Goal: Task Accomplishment & Management: Use online tool/utility

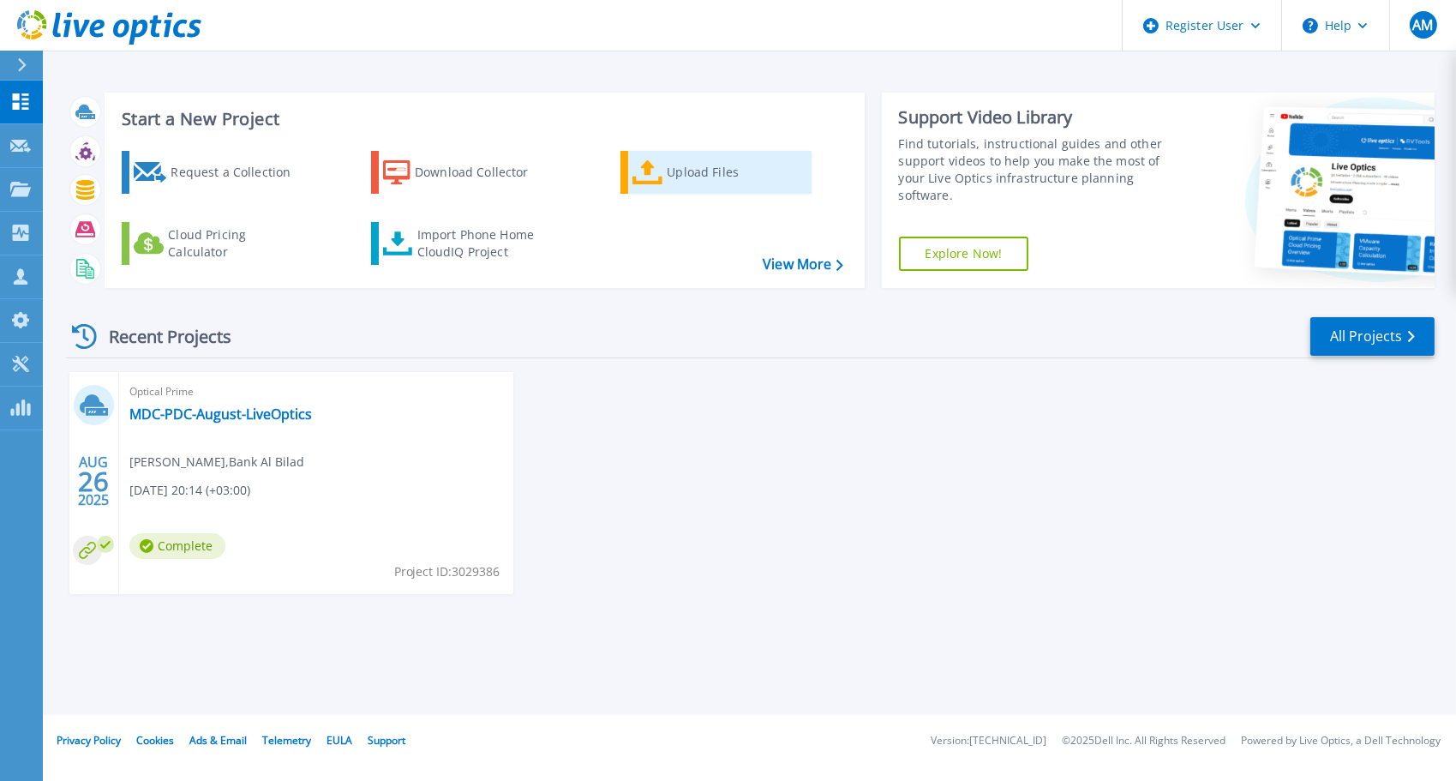
click at [705, 163] on div "Upload Files" at bounding box center [735, 172] width 137 height 34
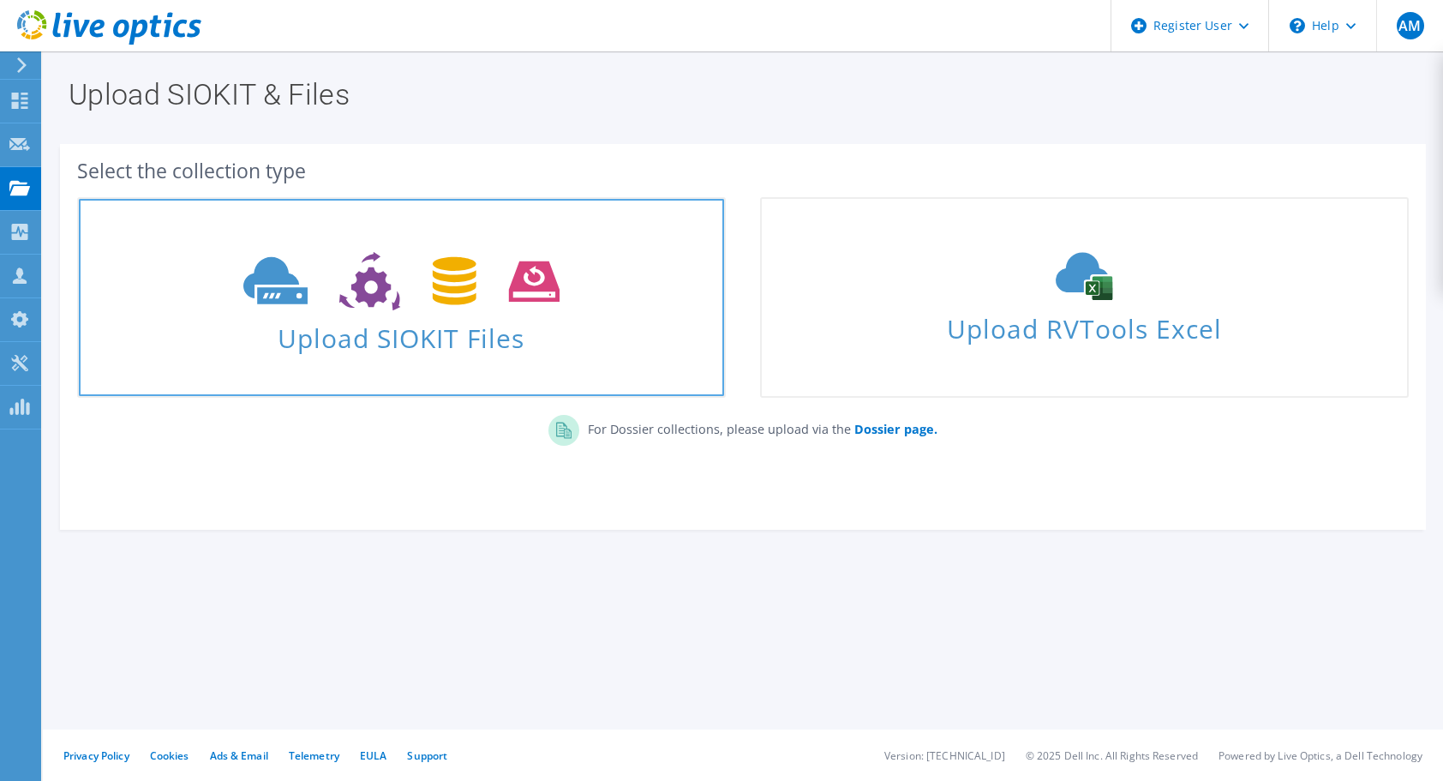
click at [552, 290] on use at bounding box center [401, 281] width 316 height 59
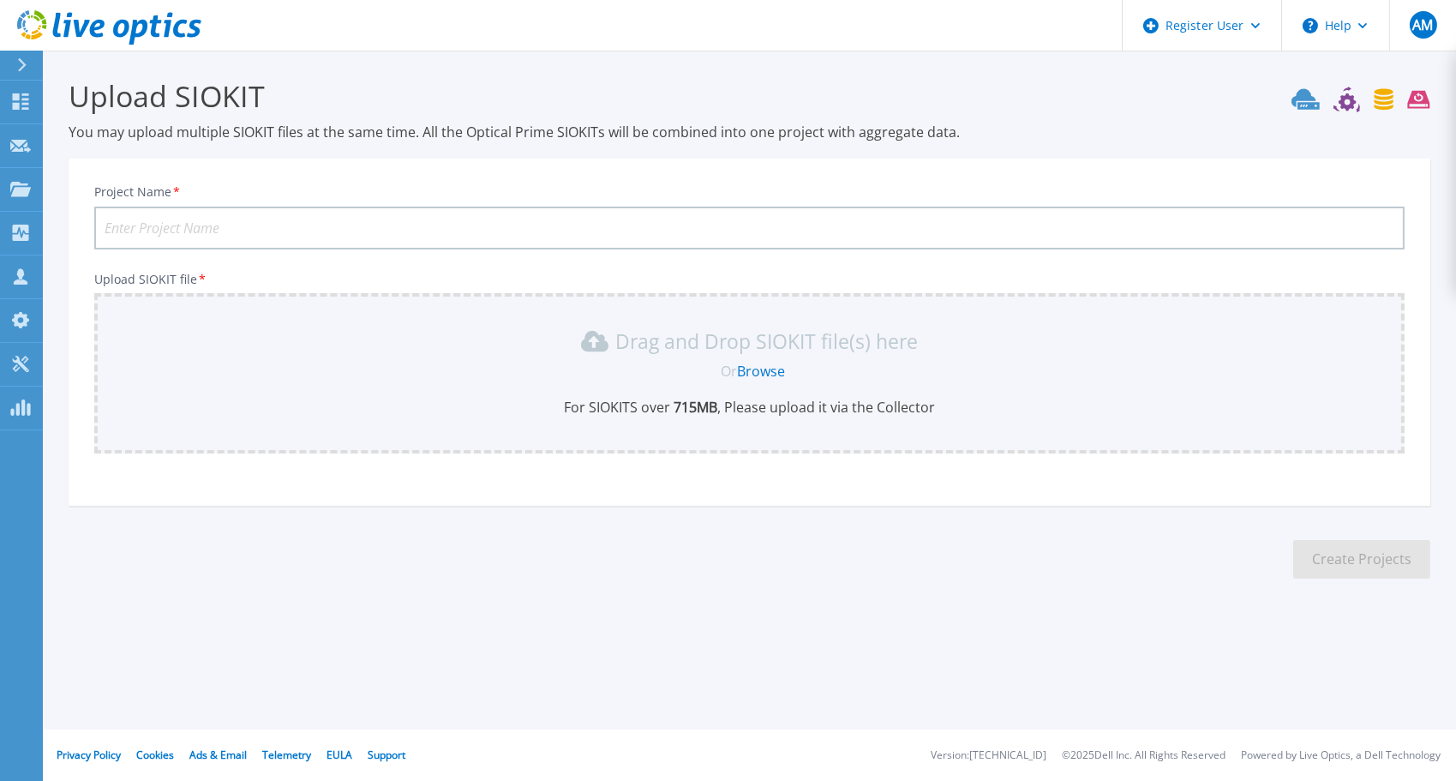
click at [769, 366] on link "Browse" at bounding box center [761, 371] width 48 height 19
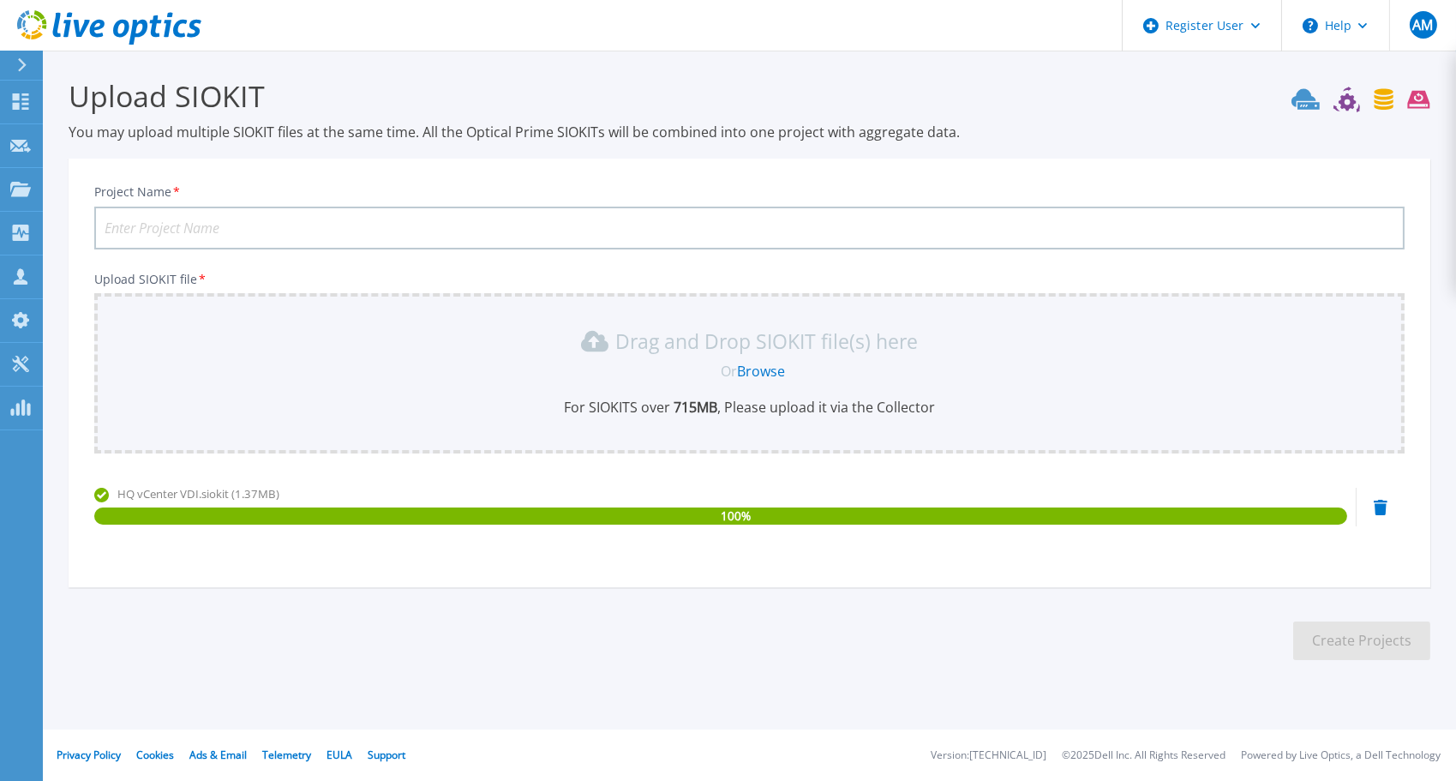
click at [479, 228] on input "Project Name *" at bounding box center [749, 227] width 1310 height 43
paste input "HQ vCenter VDI"
click at [105, 222] on input "HQ vCenter VDI" at bounding box center [749, 227] width 1310 height 43
type input "SAIB - HQ vCenter VDI"
click at [1326, 634] on button "Create Projects" at bounding box center [1361, 640] width 137 height 39
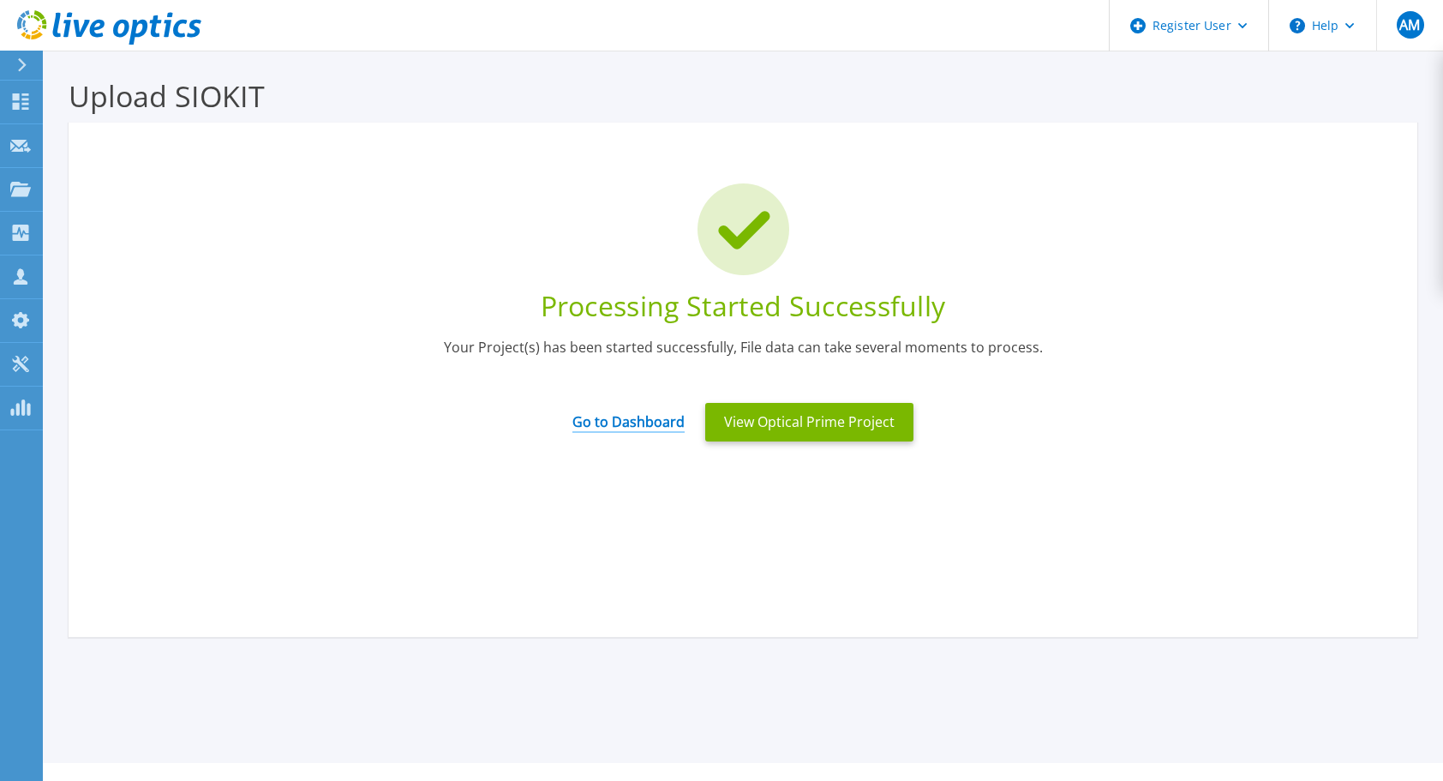
click at [651, 424] on link "Go to Dashboard" at bounding box center [628, 415] width 112 height 33
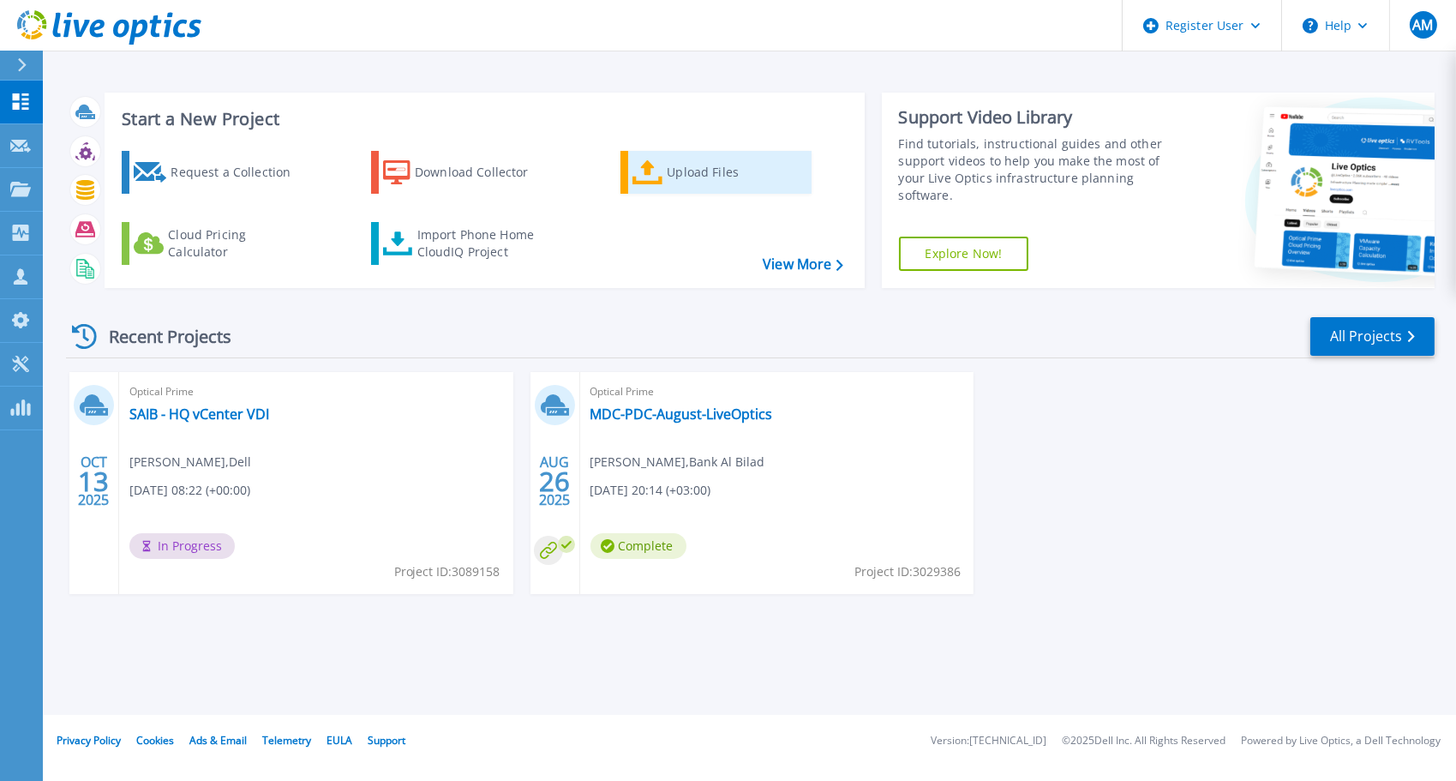
click at [687, 183] on div "Upload Files" at bounding box center [735, 172] width 137 height 34
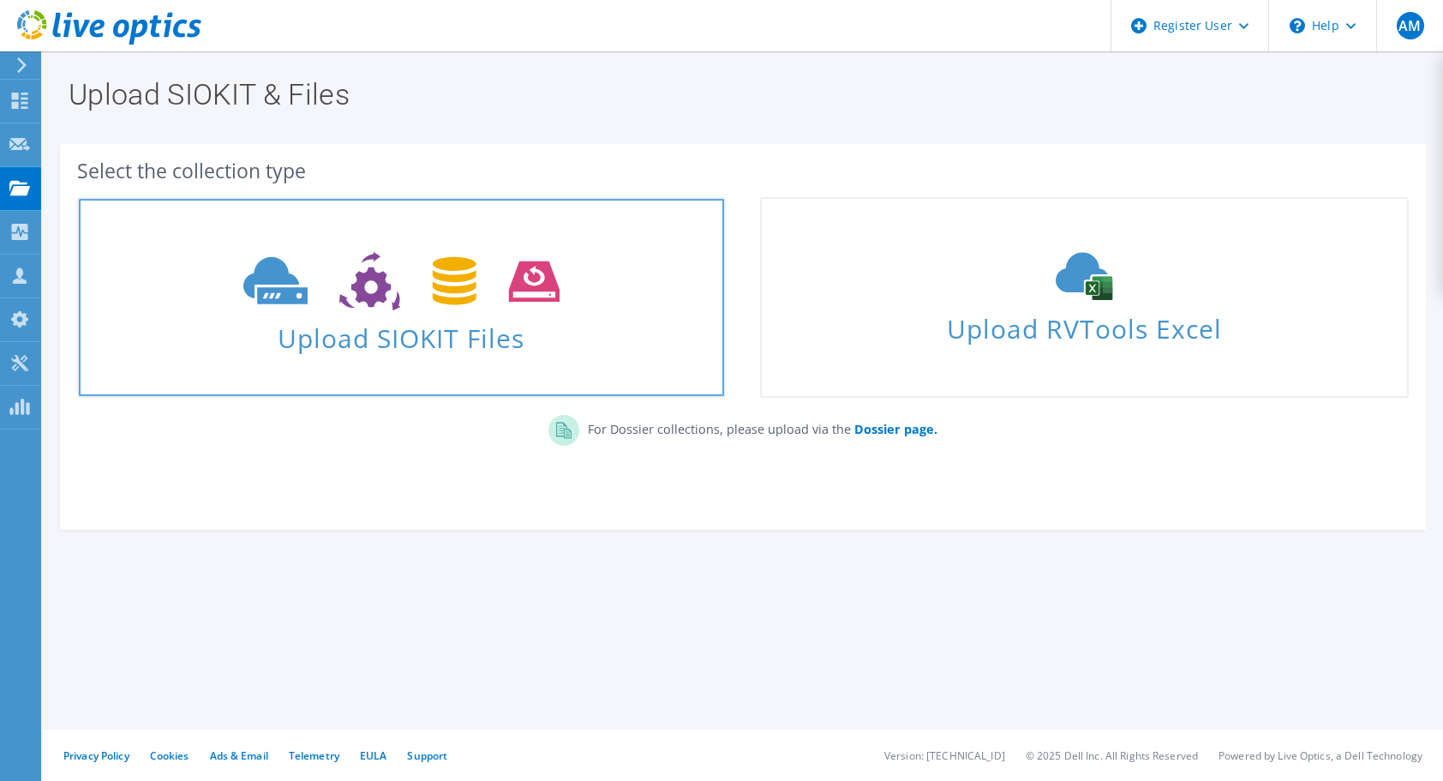
click at [484, 347] on span "Upload SIOKIT Files" at bounding box center [401, 332] width 645 height 37
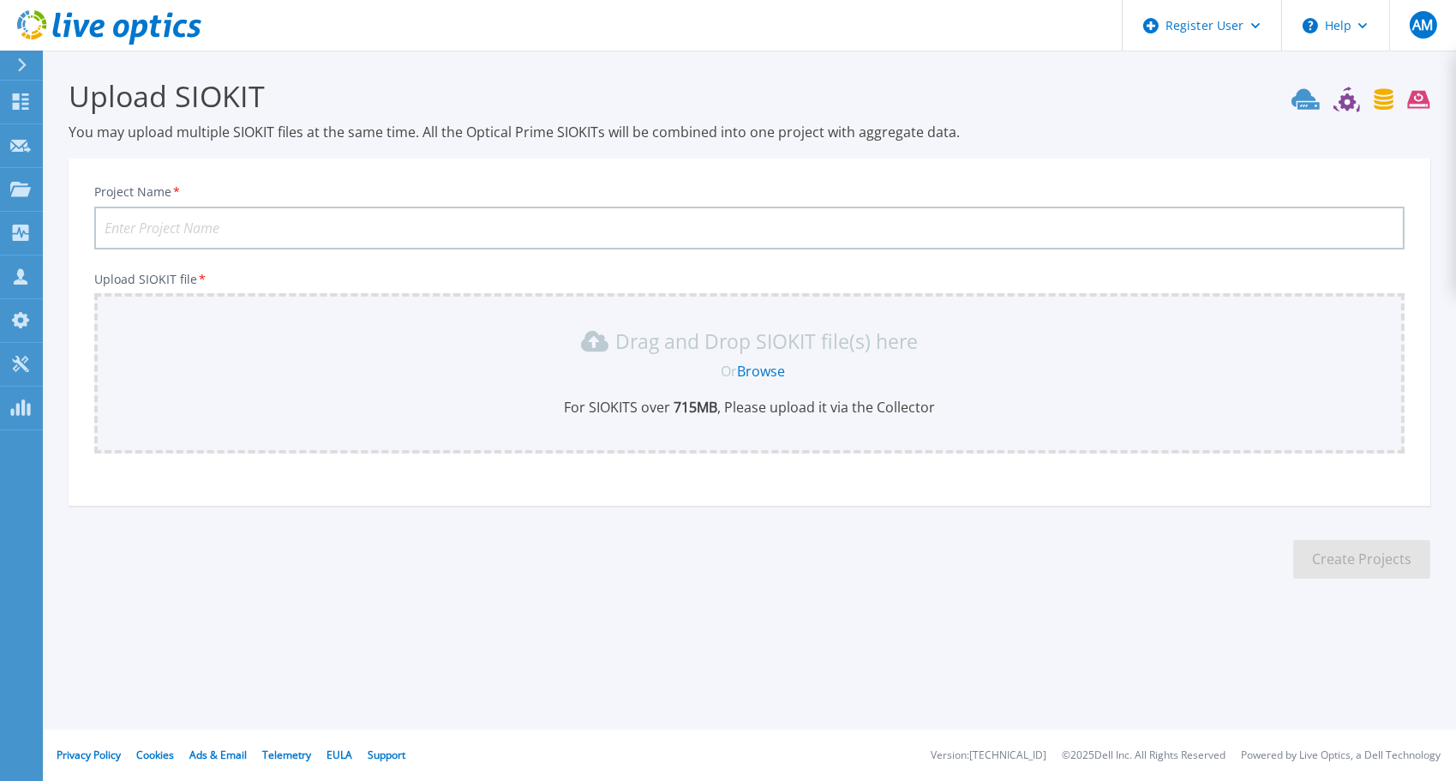
click at [756, 372] on link "Browse" at bounding box center [761, 371] width 48 height 19
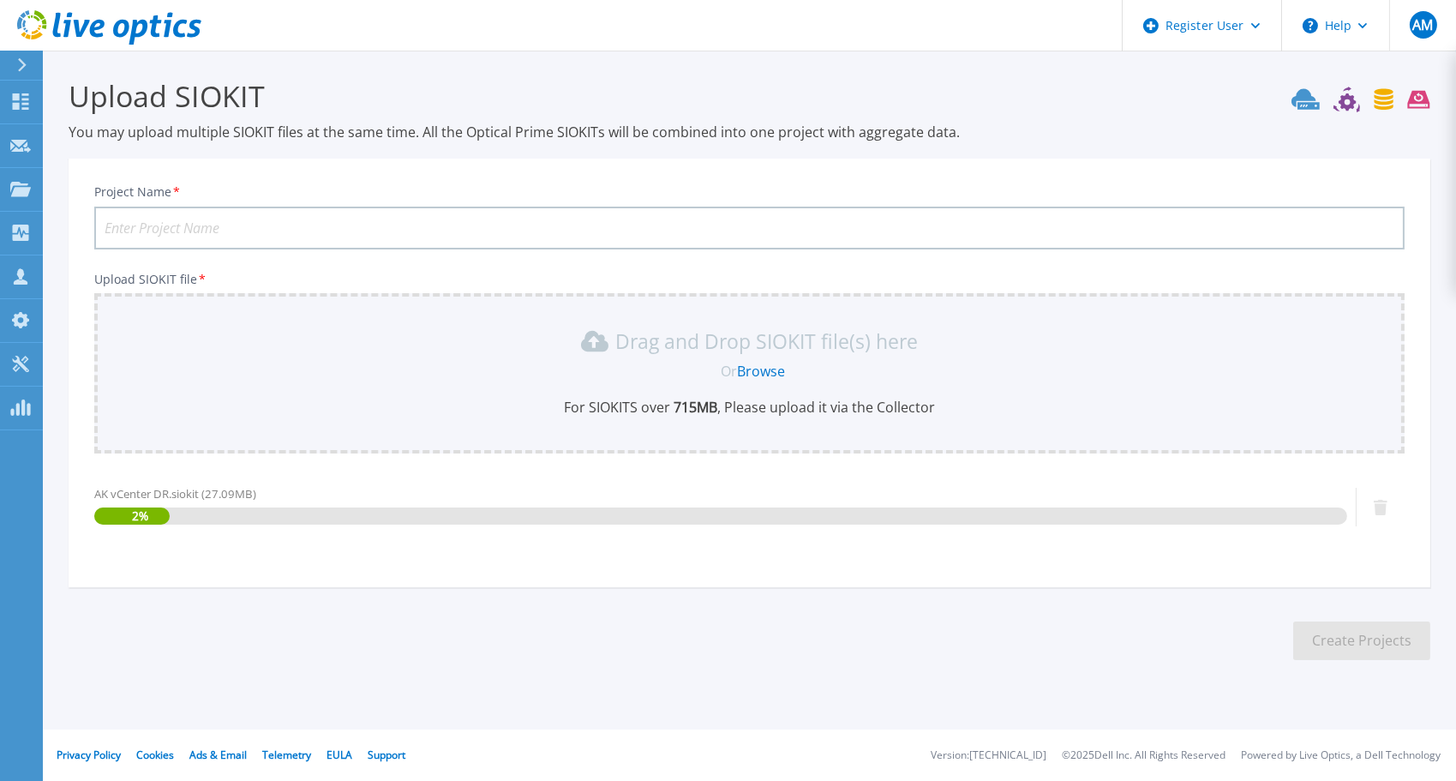
click at [402, 218] on input "Project Name *" at bounding box center [749, 227] width 1310 height 43
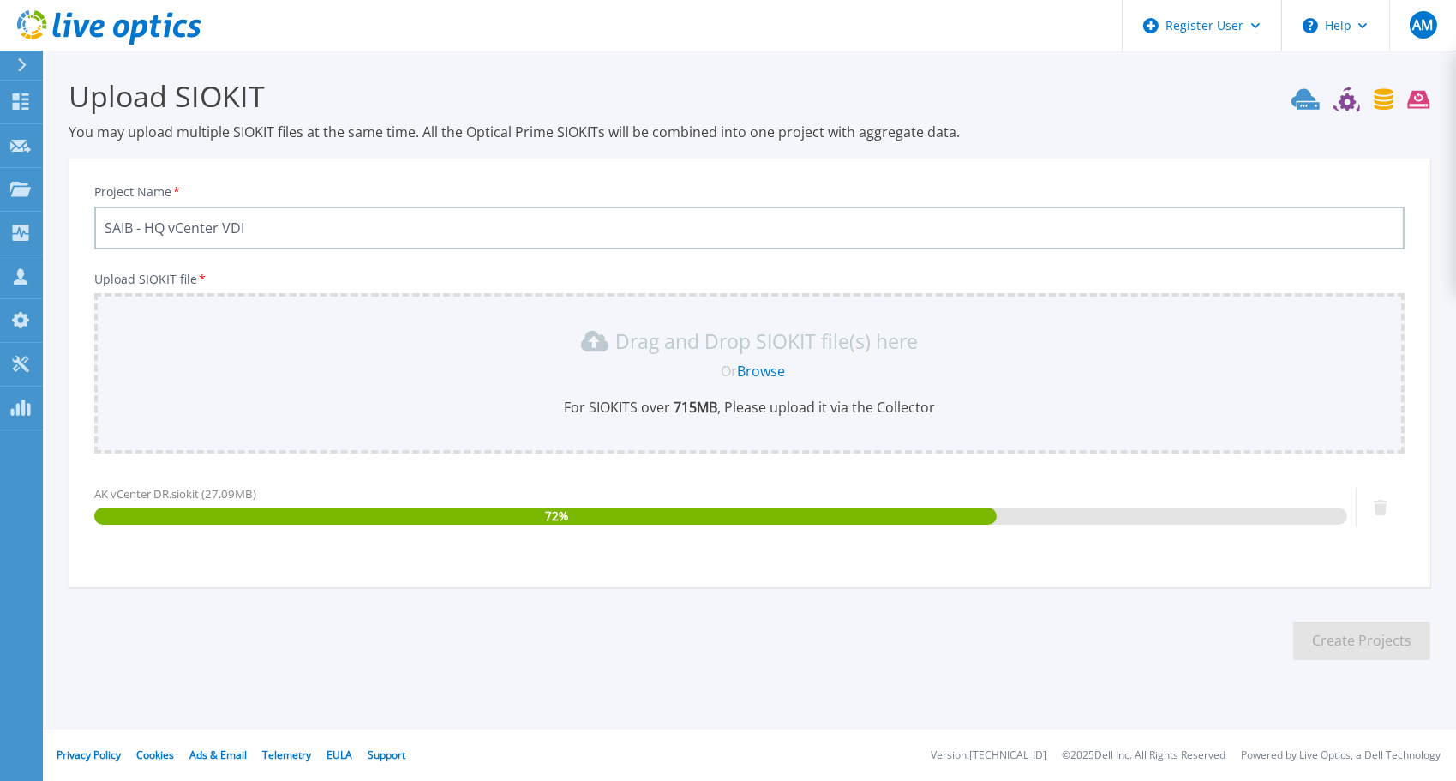
click at [147, 228] on input "SAIB - HQ vCenter VDI" at bounding box center [749, 227] width 1310 height 43
drag, startPoint x: 145, startPoint y: 228, endPoint x: 276, endPoint y: 232, distance: 131.2
click at [276, 232] on input "SAIB - HQ vCenter VDI" at bounding box center [749, 227] width 1310 height 43
paste input "AK vCenter DR"
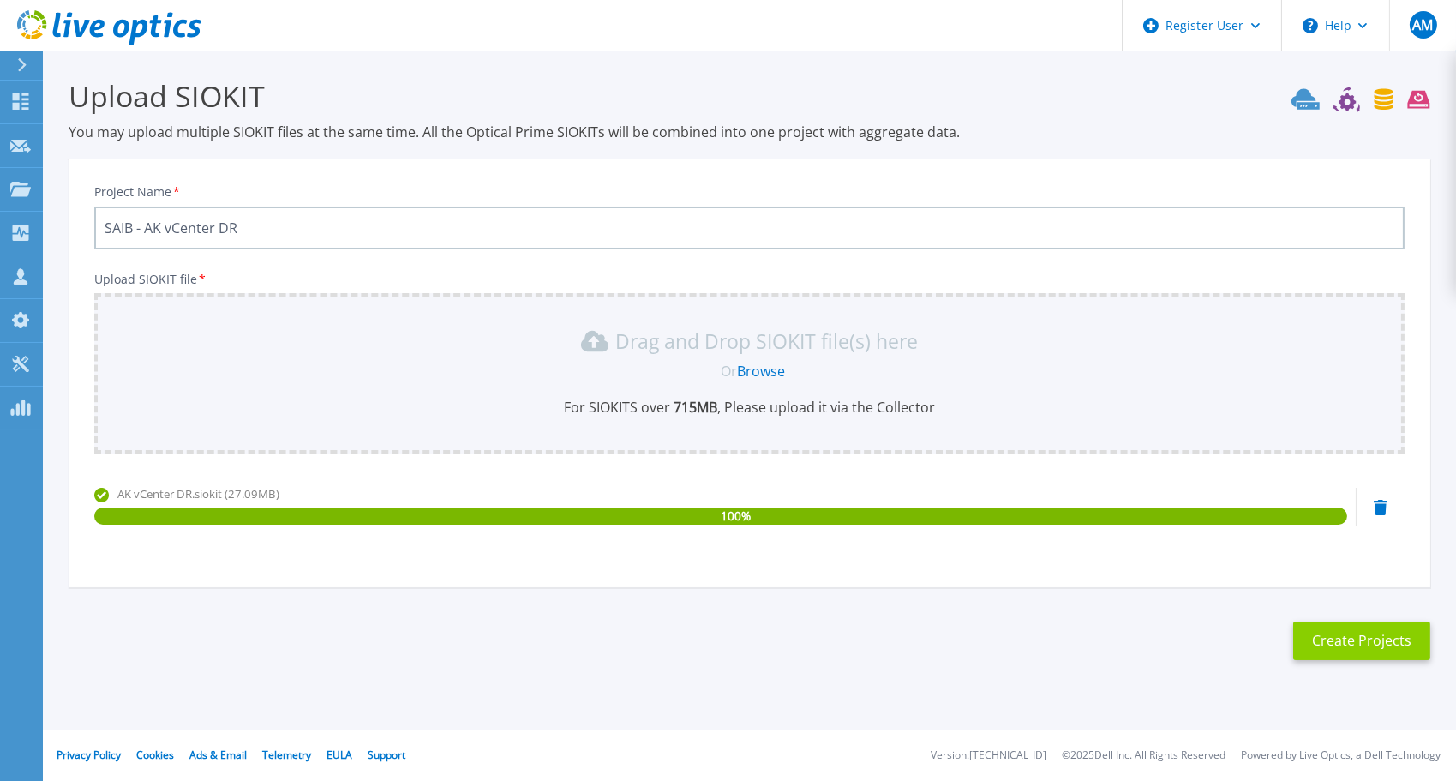
type input "SAIB - AK vCenter DR"
click at [1350, 632] on button "Create Projects" at bounding box center [1361, 640] width 137 height 39
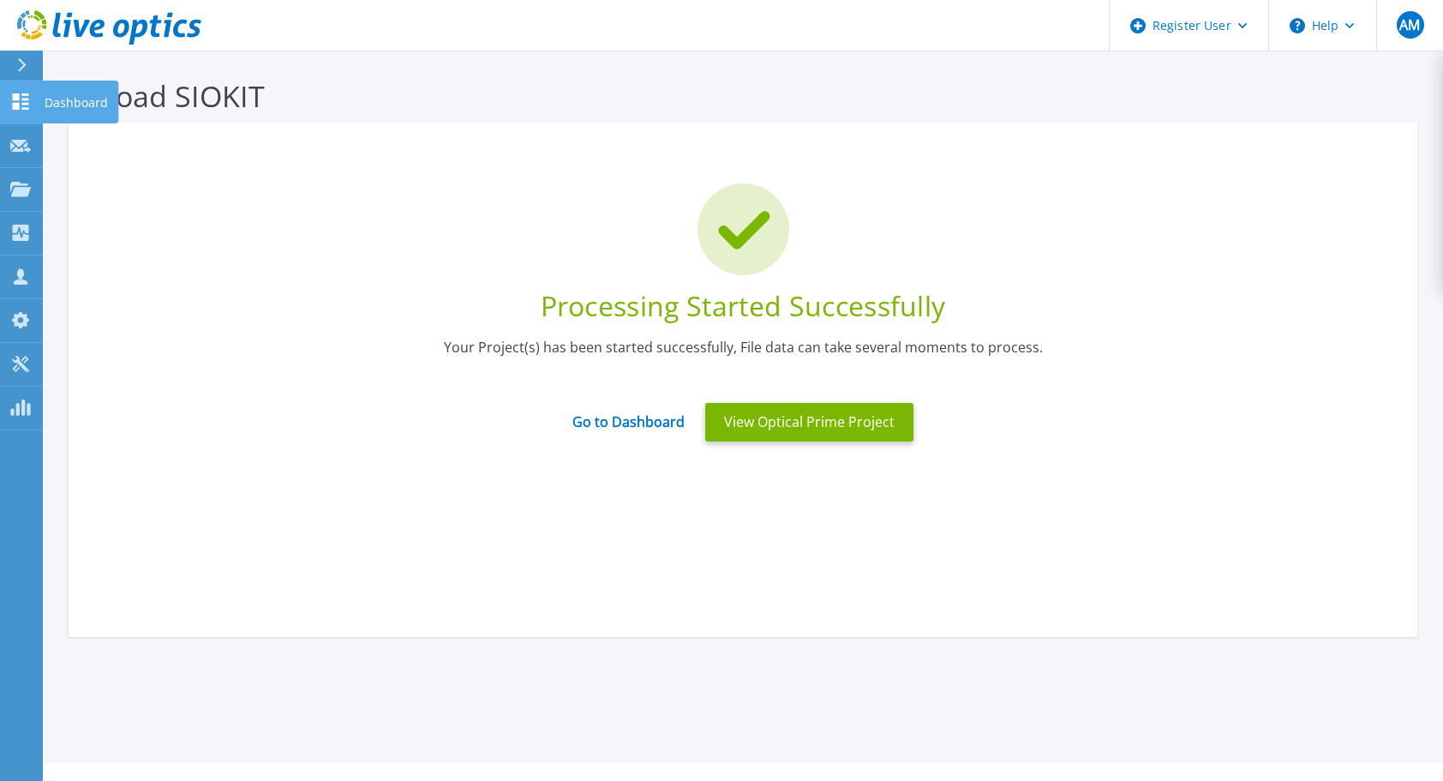
click at [45, 103] on p "Dashboard" at bounding box center [76, 103] width 63 height 45
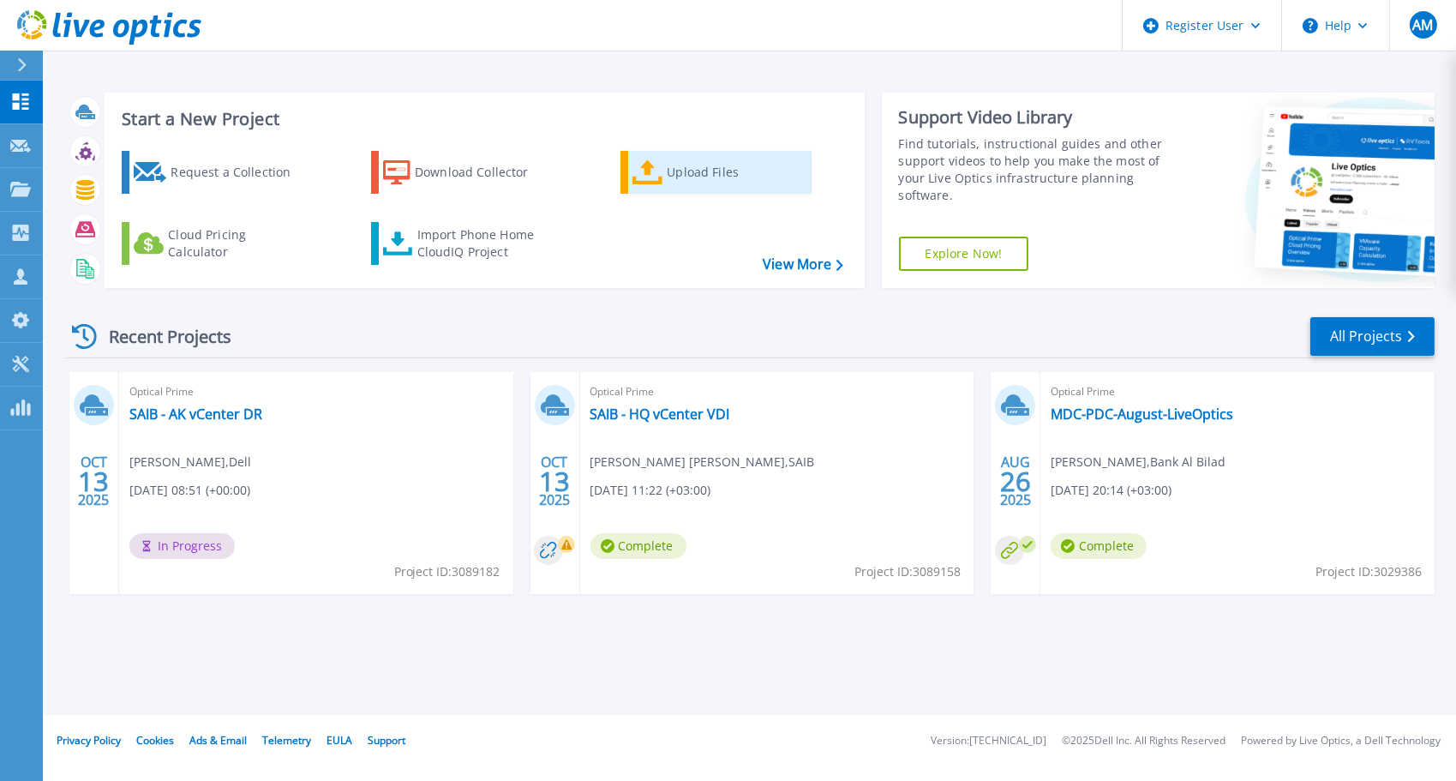
click at [683, 184] on div "Upload Files" at bounding box center [735, 172] width 137 height 34
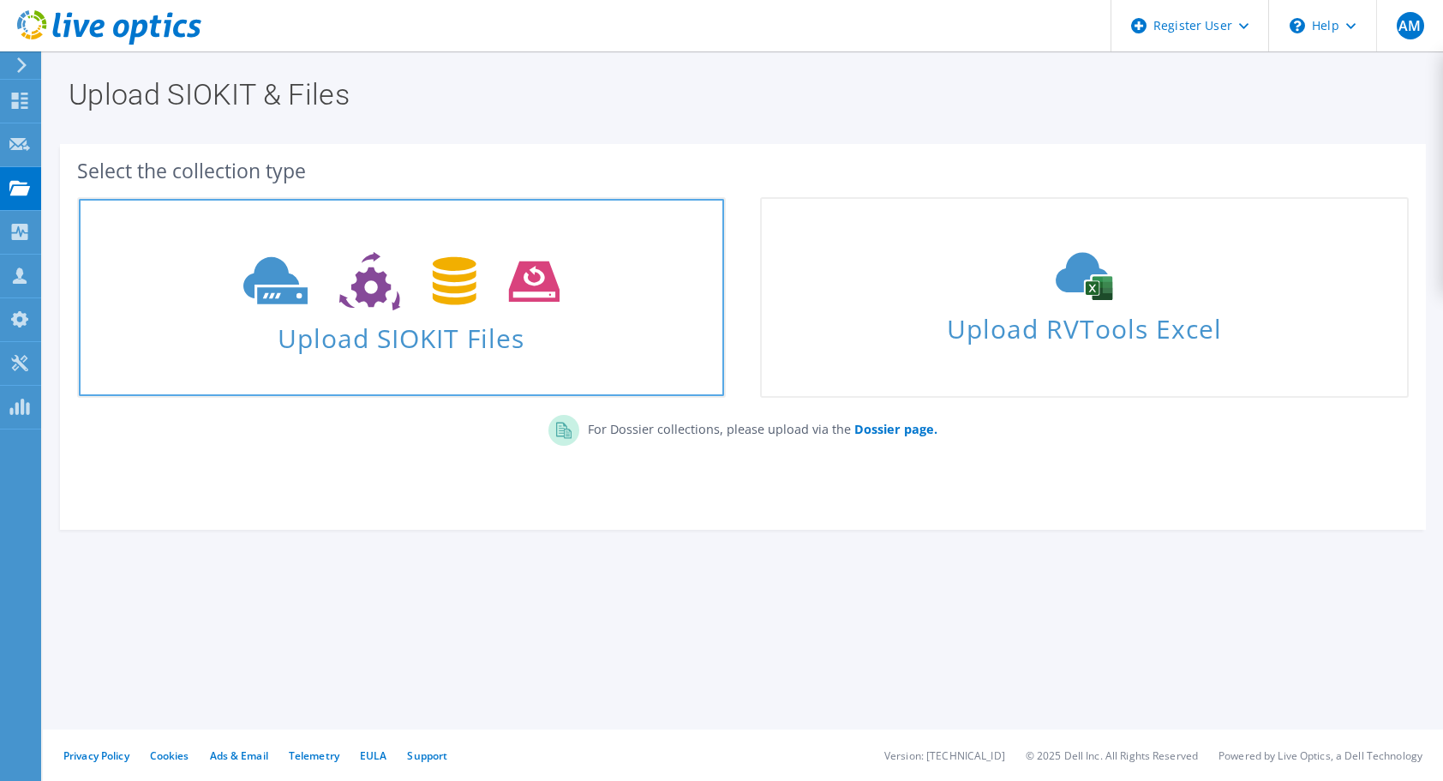
click at [482, 305] on icon at bounding box center [401, 281] width 316 height 59
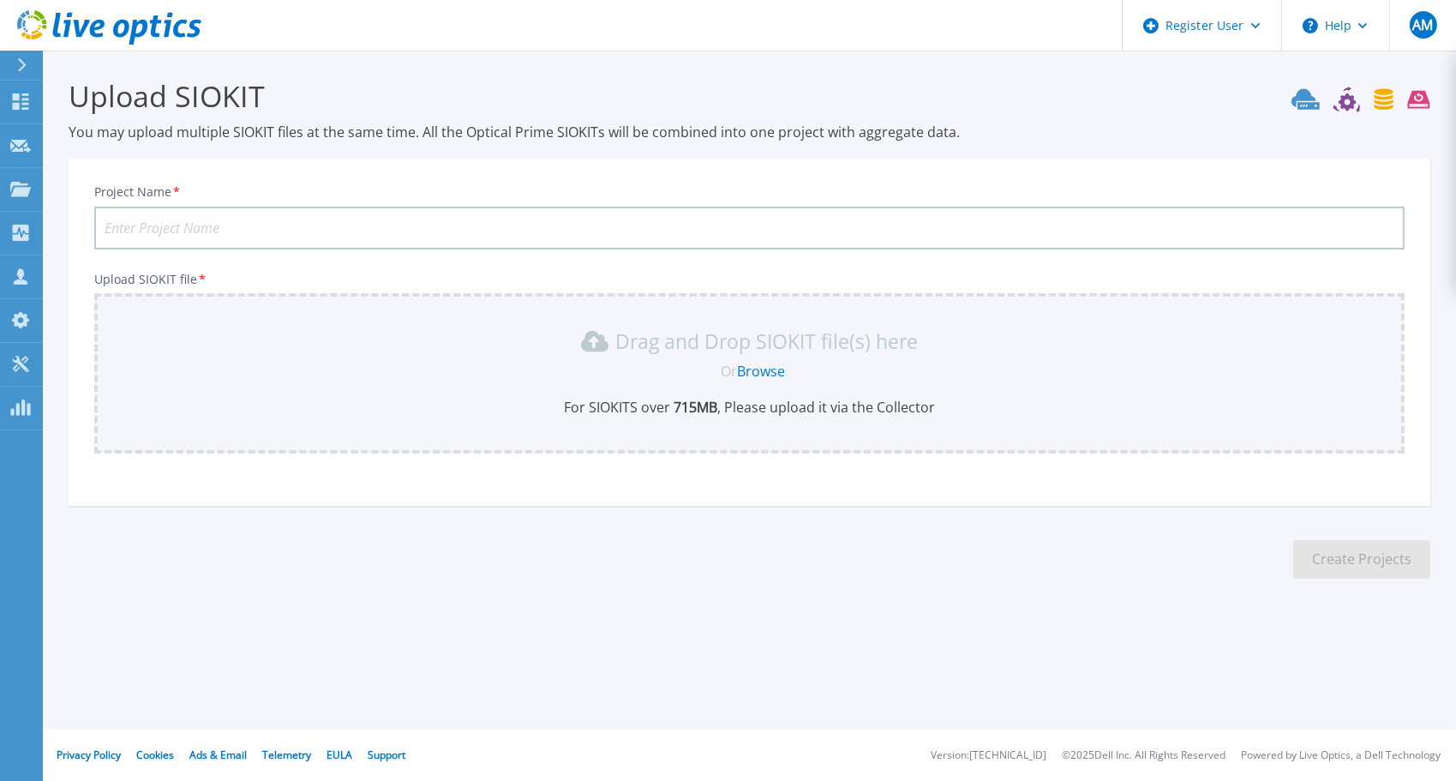
click at [763, 365] on link "Browse" at bounding box center [761, 371] width 48 height 19
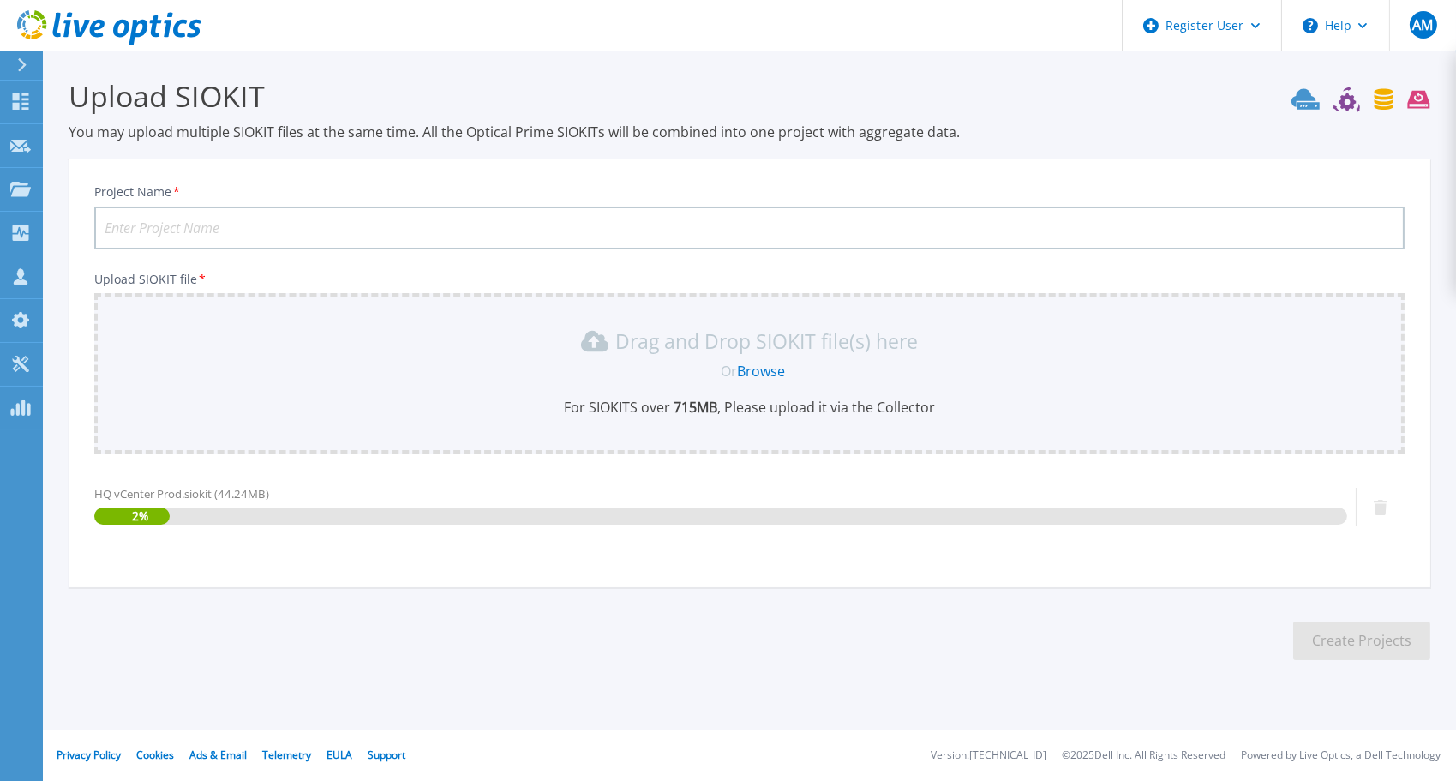
click at [350, 222] on input "Project Name *" at bounding box center [749, 227] width 1310 height 43
drag, startPoint x: 147, startPoint y: 226, endPoint x: 310, endPoint y: 226, distance: 163.7
click at [310, 226] on input "SAIB - HQ vCenter VDI" at bounding box center [749, 227] width 1310 height 43
paste input "Prod"
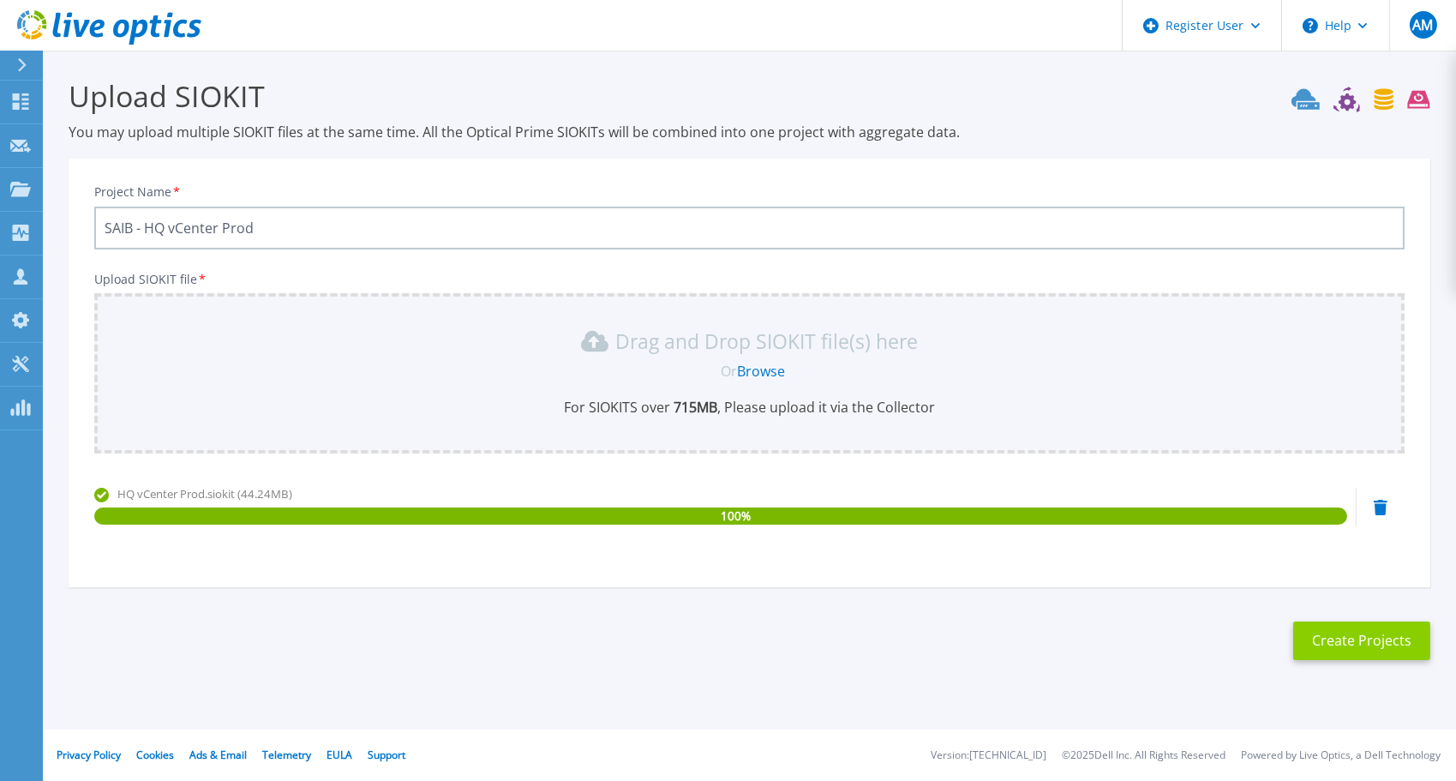
type input "SAIB - HQ vCenter Prod"
click at [1347, 643] on button "Create Projects" at bounding box center [1361, 640] width 137 height 39
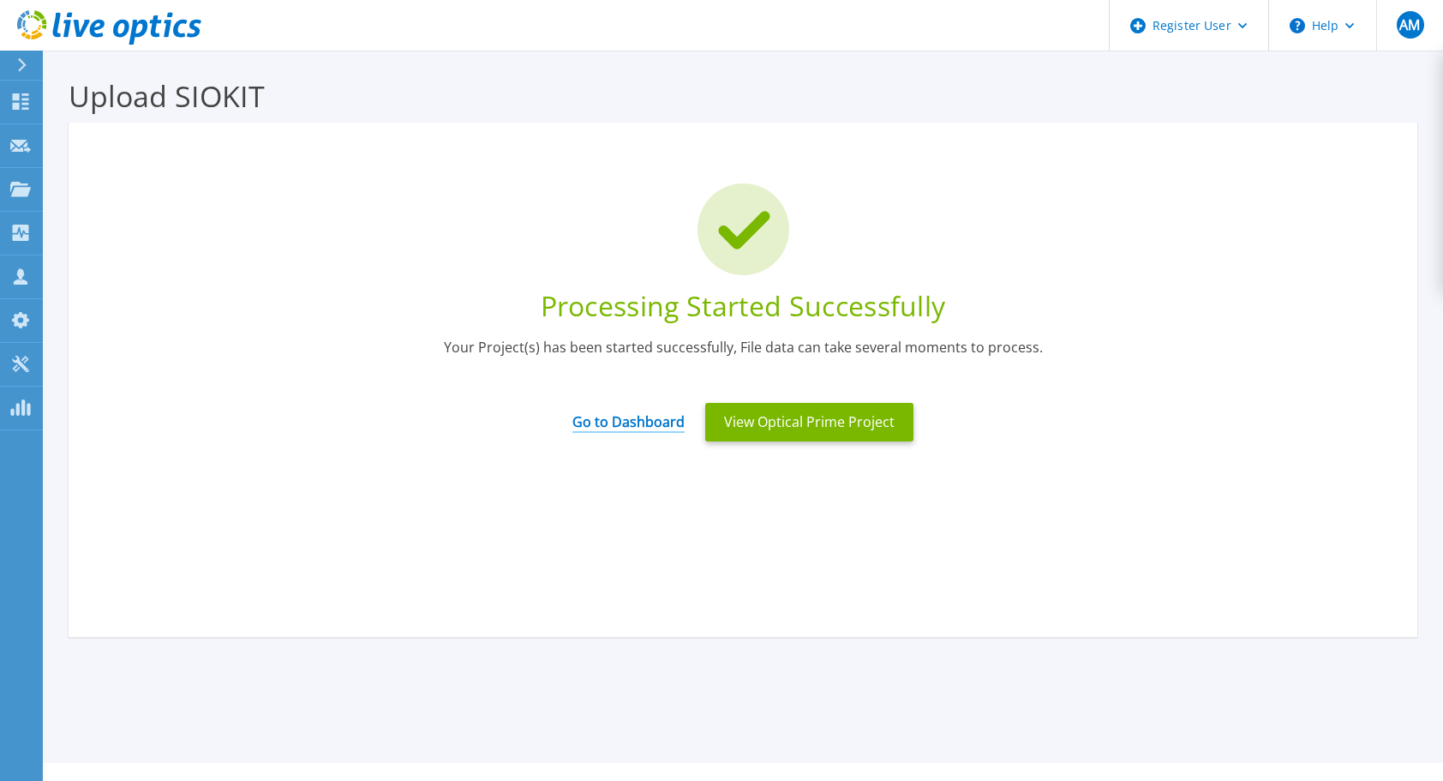
click at [661, 422] on link "Go to Dashboard" at bounding box center [628, 415] width 112 height 33
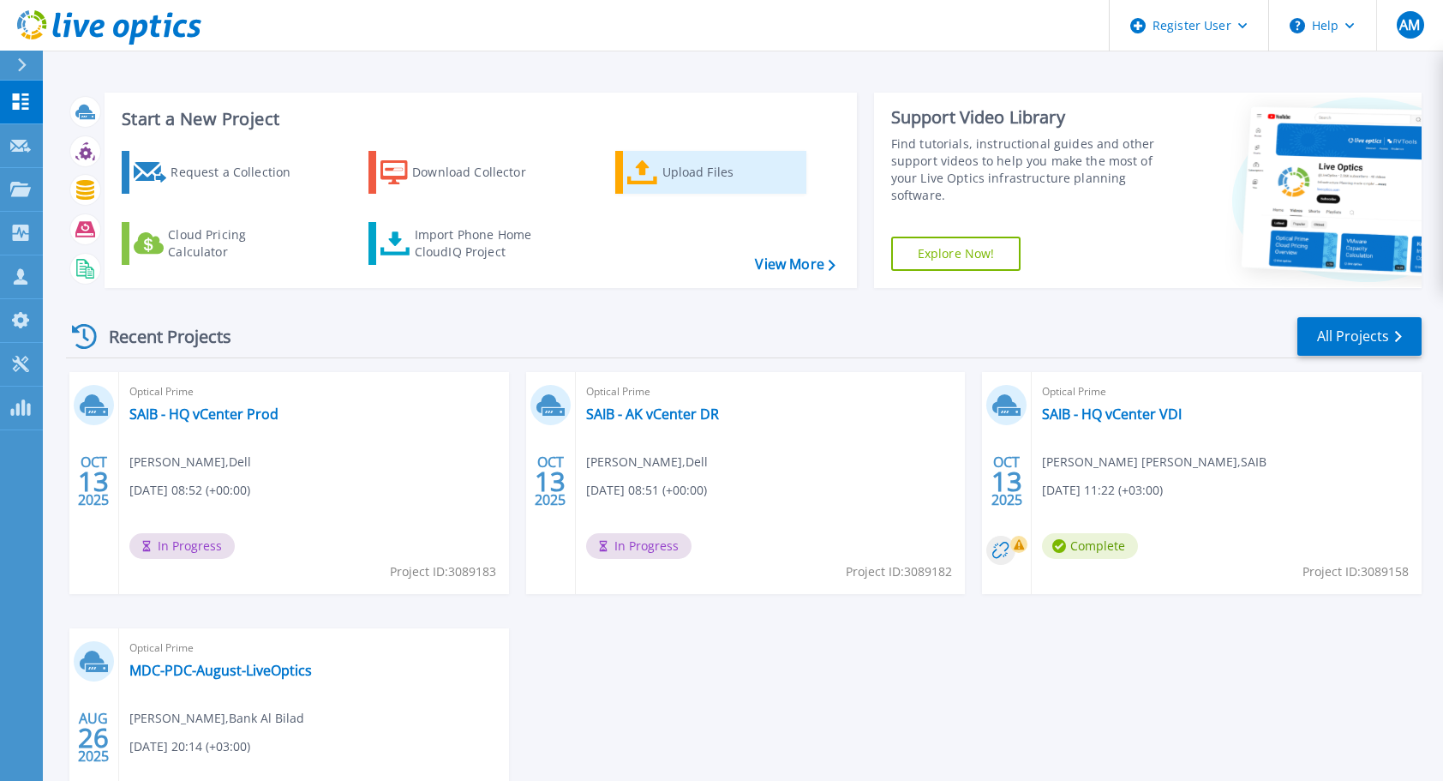
click at [679, 168] on div "Upload Files" at bounding box center [730, 172] width 137 height 34
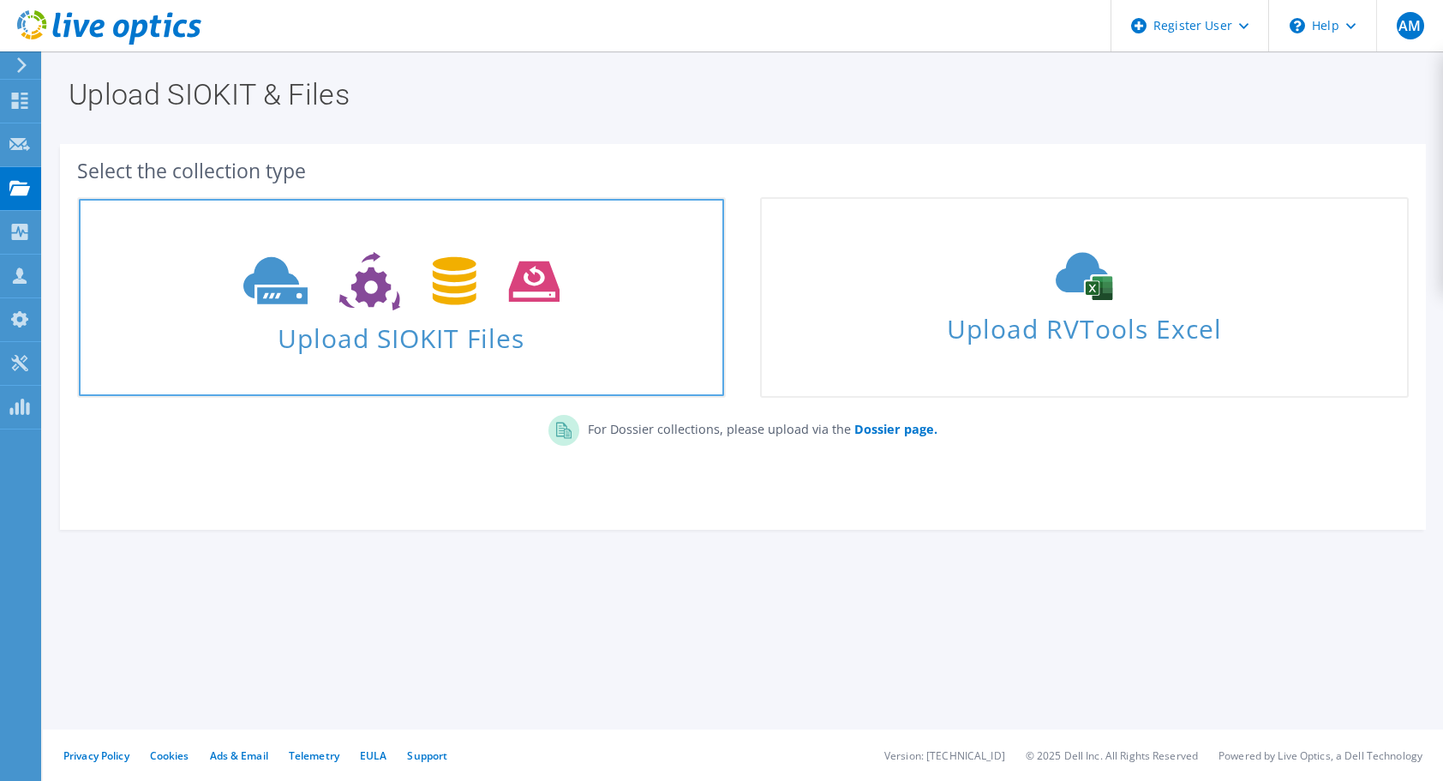
click at [473, 336] on span "Upload SIOKIT Files" at bounding box center [401, 332] width 645 height 37
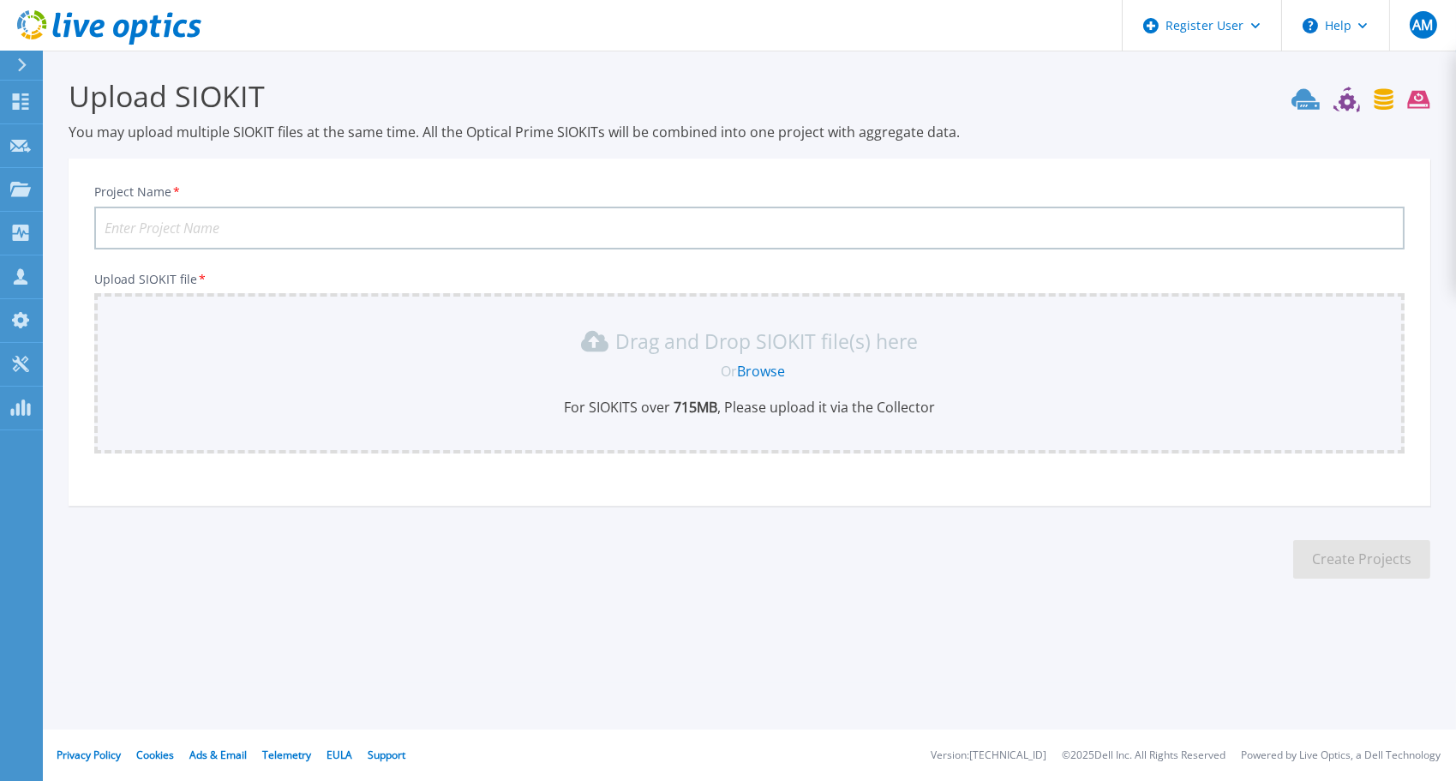
click at [781, 374] on link "Browse" at bounding box center [761, 371] width 48 height 19
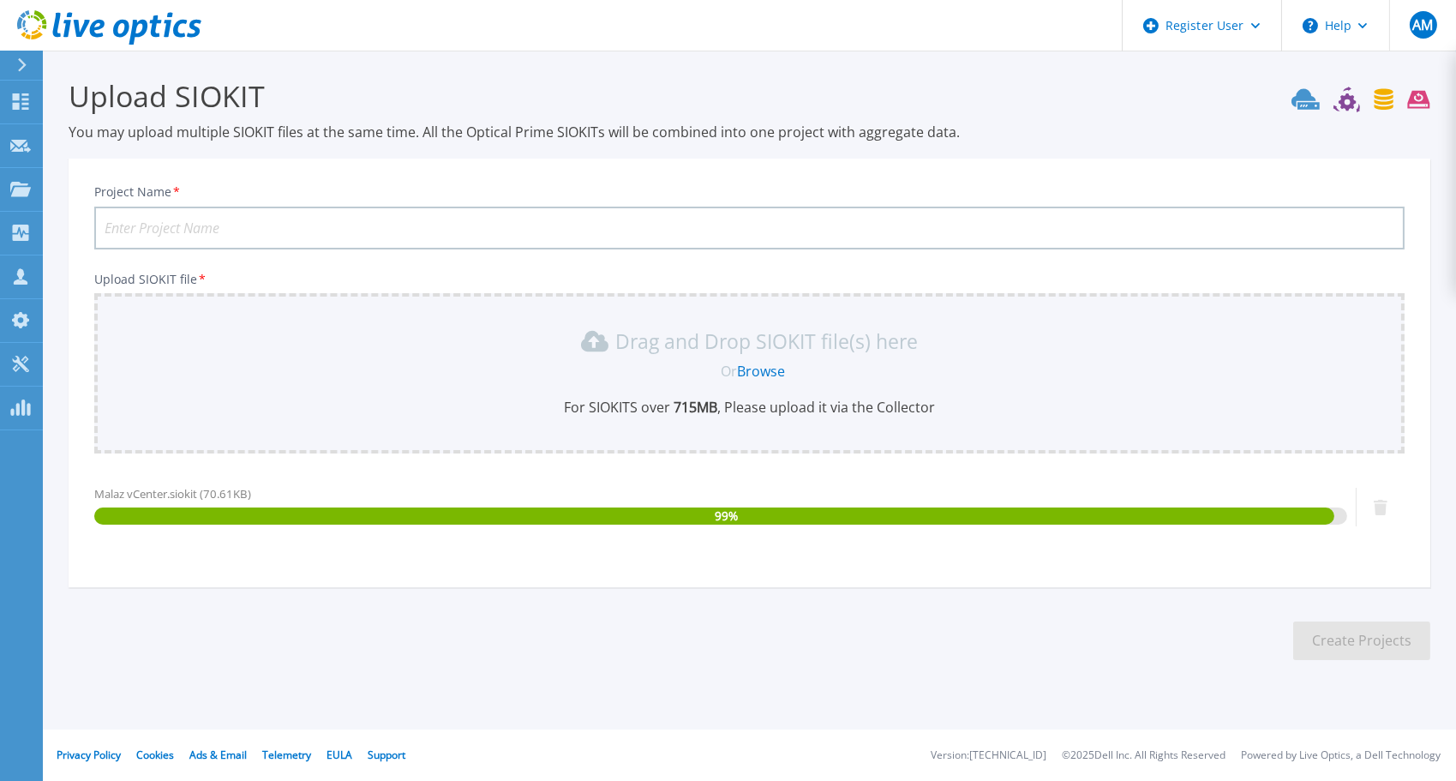
click at [318, 233] on input "Project Name *" at bounding box center [749, 227] width 1310 height 43
drag, startPoint x: 147, startPoint y: 227, endPoint x: 343, endPoint y: 228, distance: 195.4
click at [343, 228] on input "SAIB - HQ vCenter VDI" at bounding box center [749, 227] width 1310 height 43
paste input "Malaz vCenter"
type input "SAIB - Malaz vCenter"
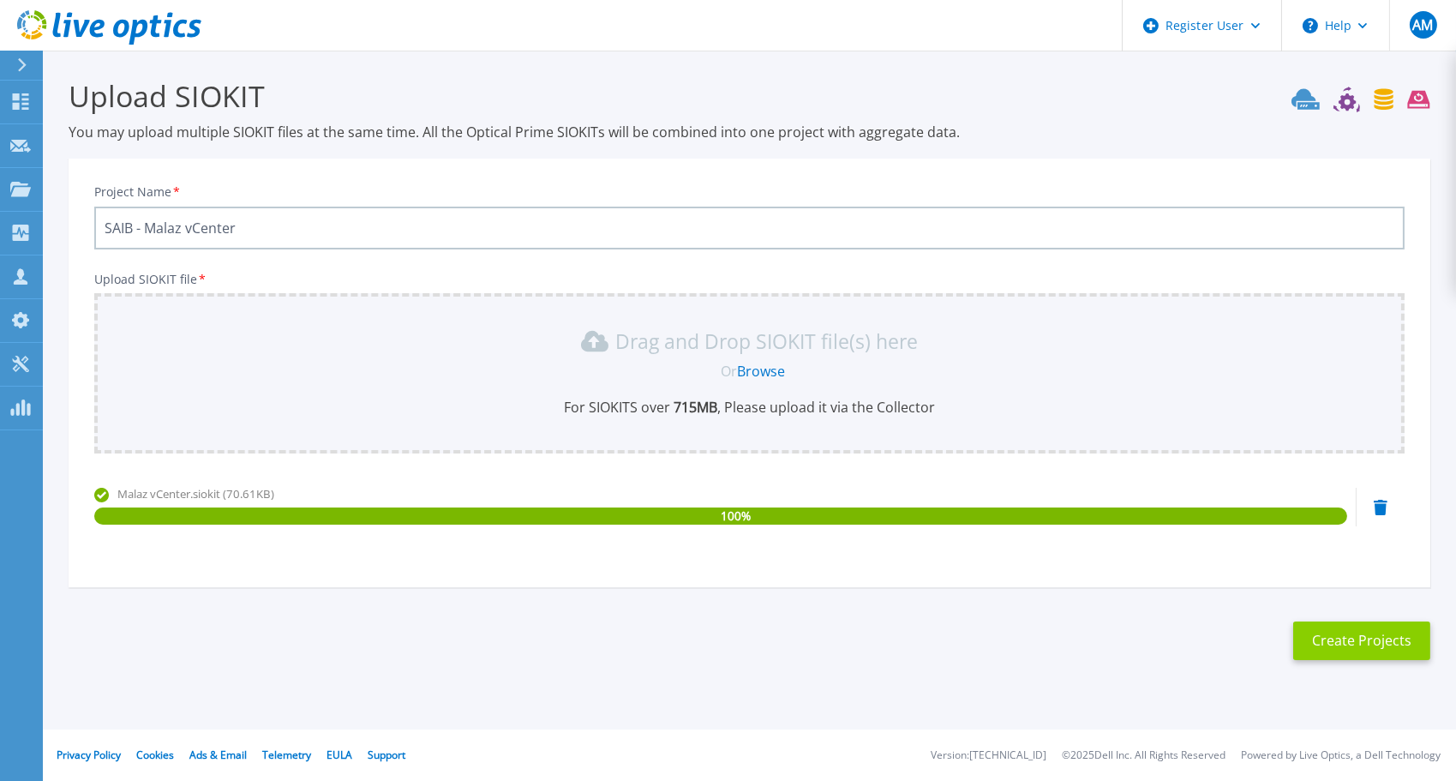
click at [1334, 628] on button "Create Projects" at bounding box center [1361, 640] width 137 height 39
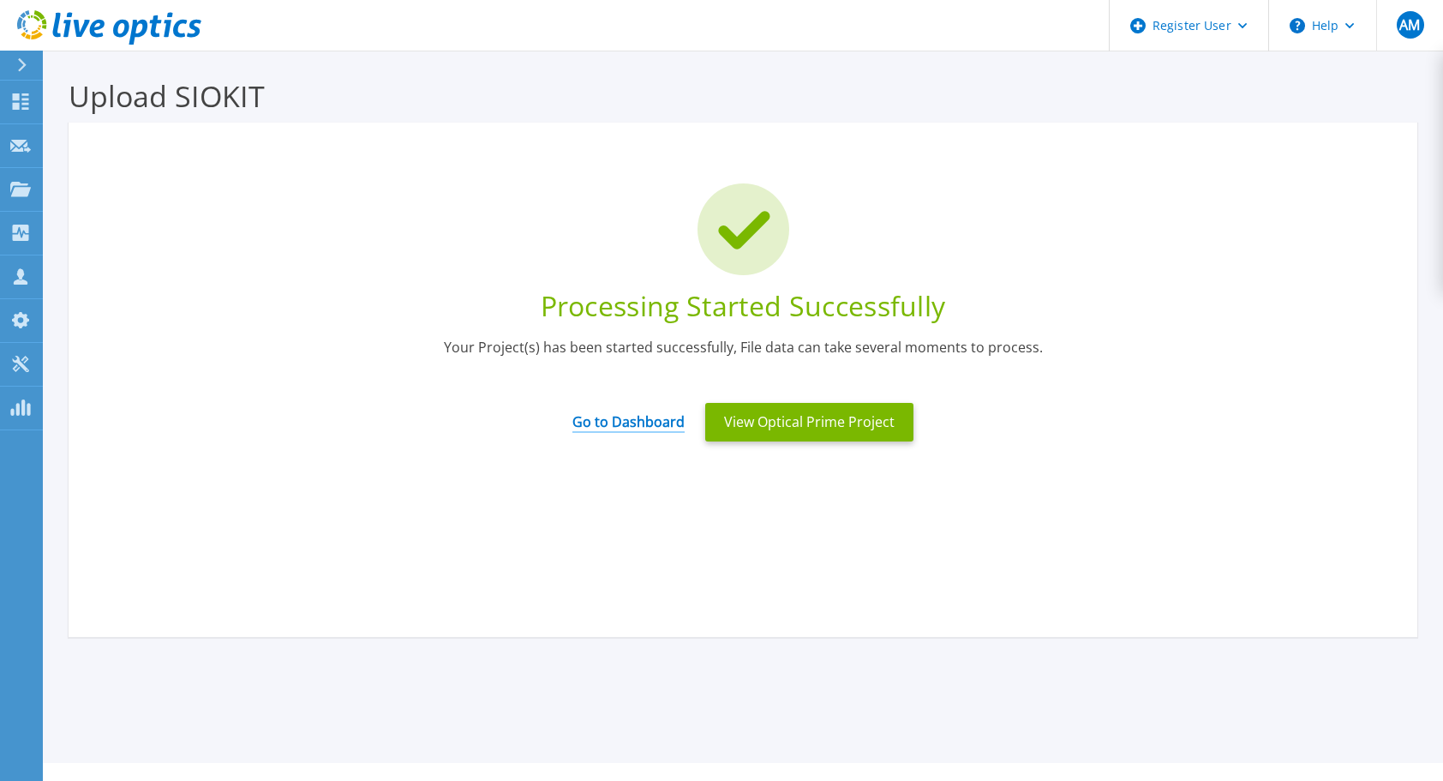
click at [656, 417] on link "Go to Dashboard" at bounding box center [628, 415] width 112 height 33
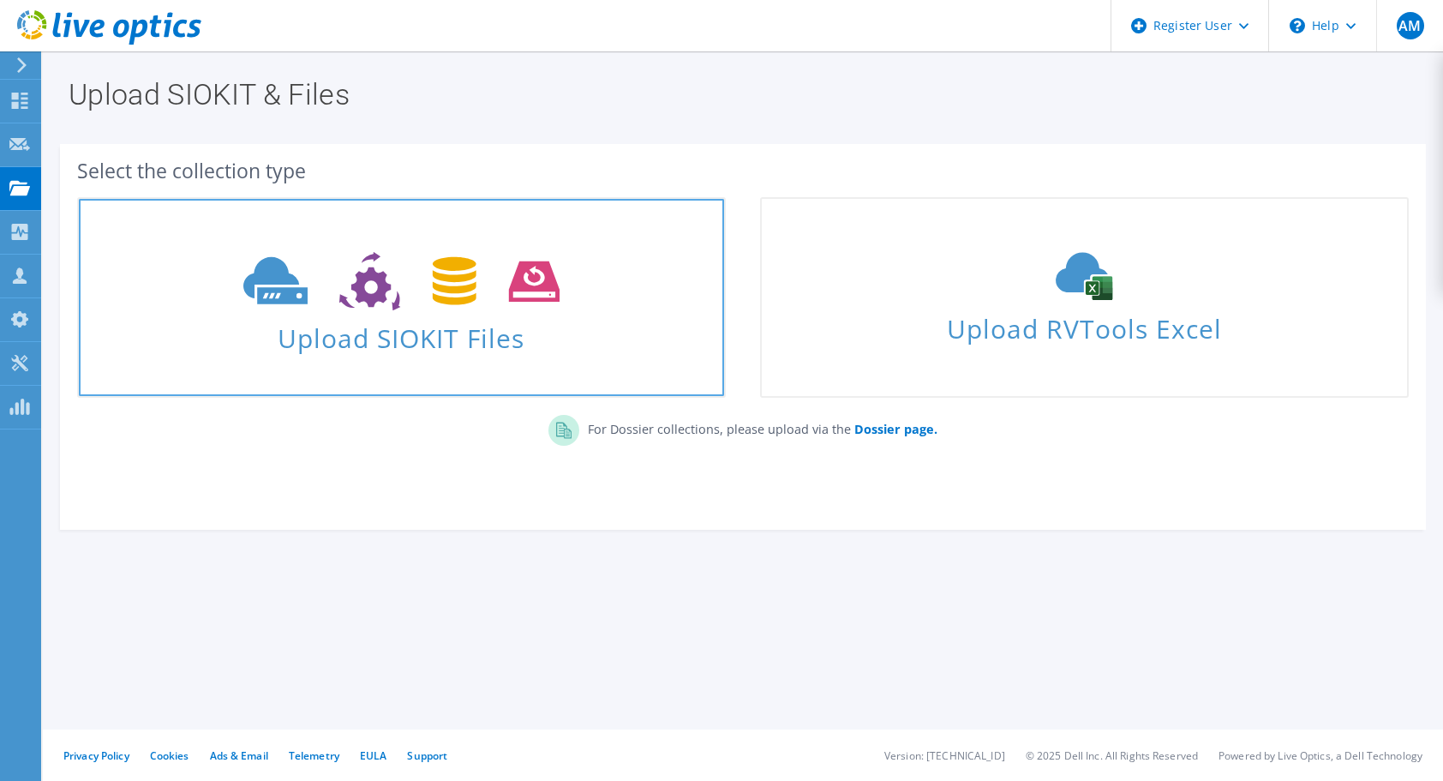
click at [382, 343] on span "Upload SIOKIT Files" at bounding box center [401, 332] width 645 height 37
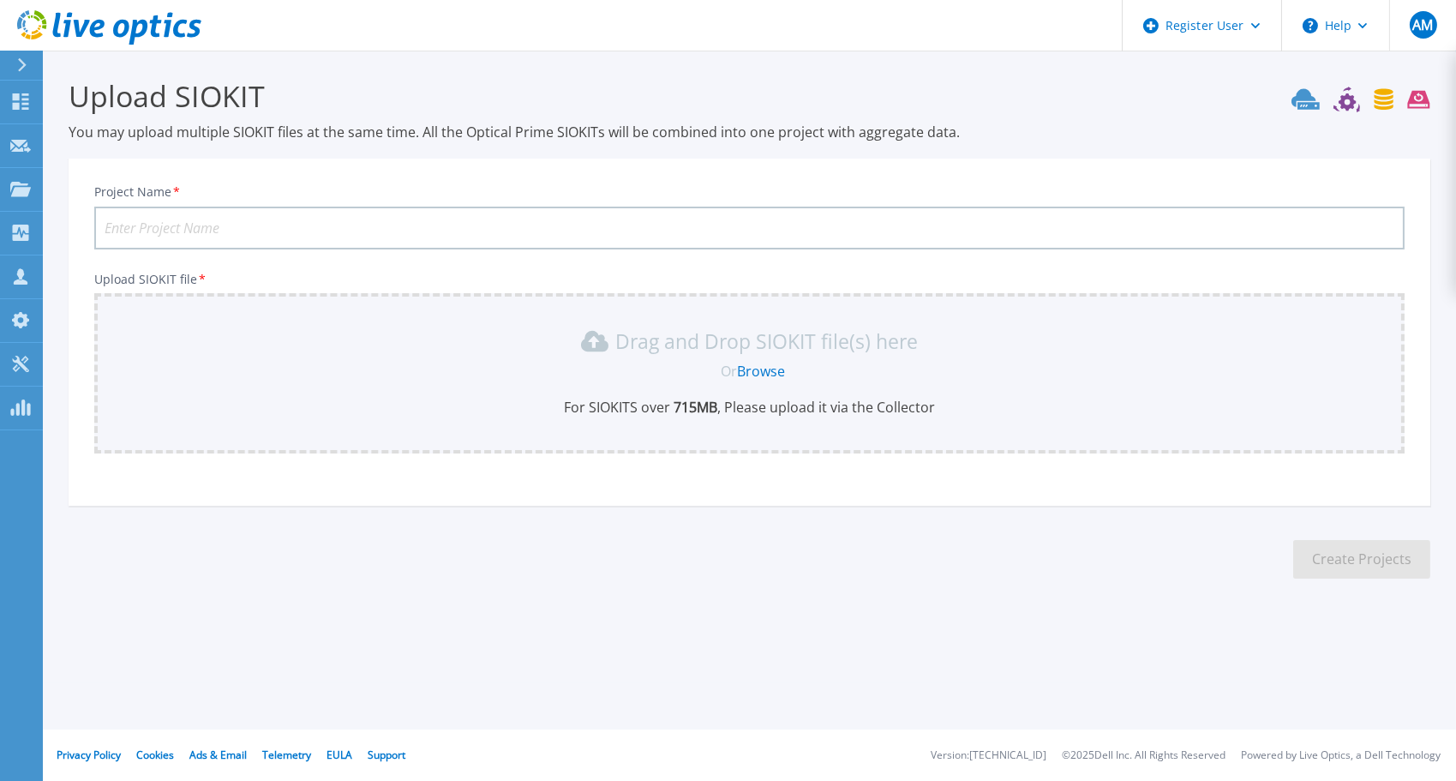
click at [432, 210] on input "Project Name *" at bounding box center [749, 227] width 1310 height 43
click at [796, 370] on div "Or Browse" at bounding box center [752, 371] width 1283 height 19
click at [768, 371] on link "Browse" at bounding box center [761, 371] width 48 height 19
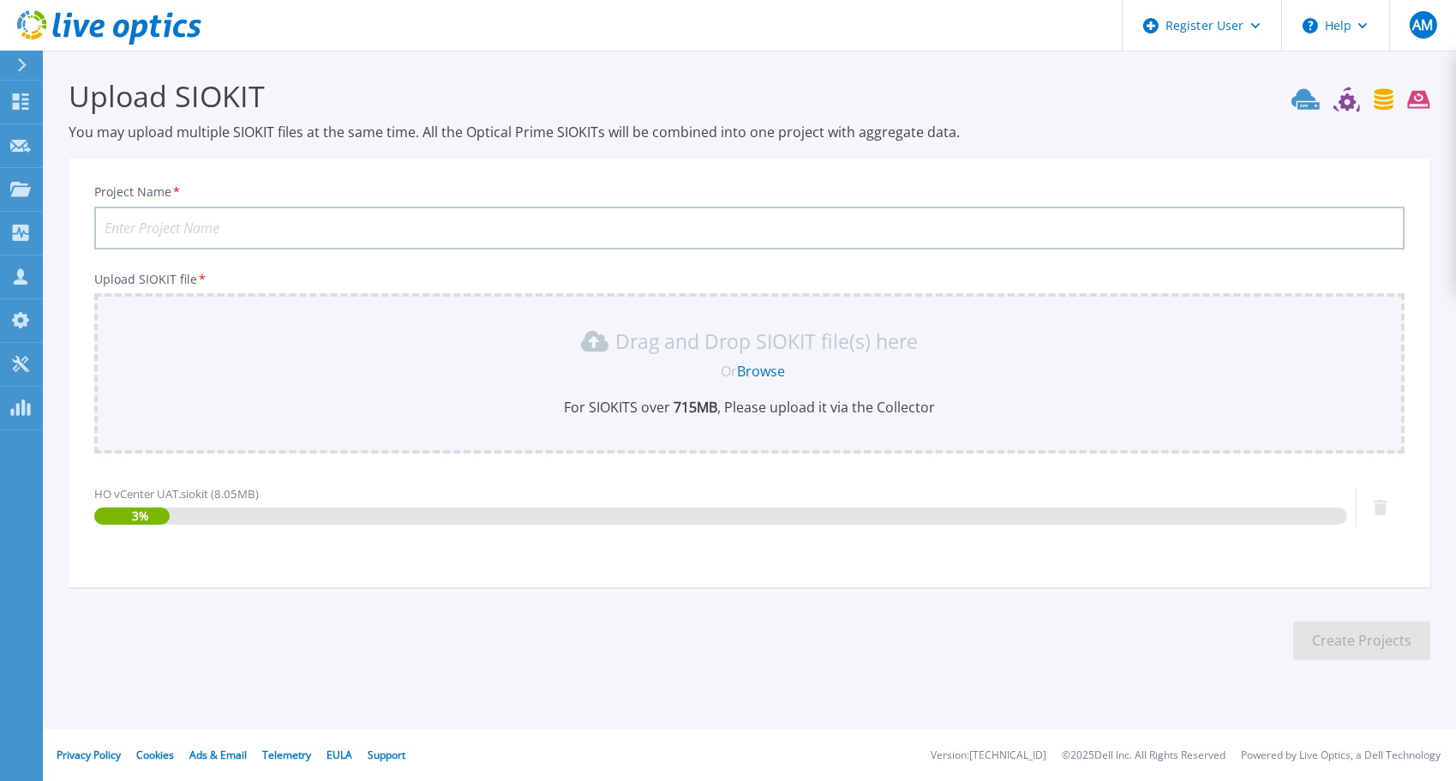
click at [356, 236] on input "Project Name *" at bounding box center [749, 227] width 1310 height 43
paste input "HQ vCenter UAT"
type input "HQ vCenter UAT"
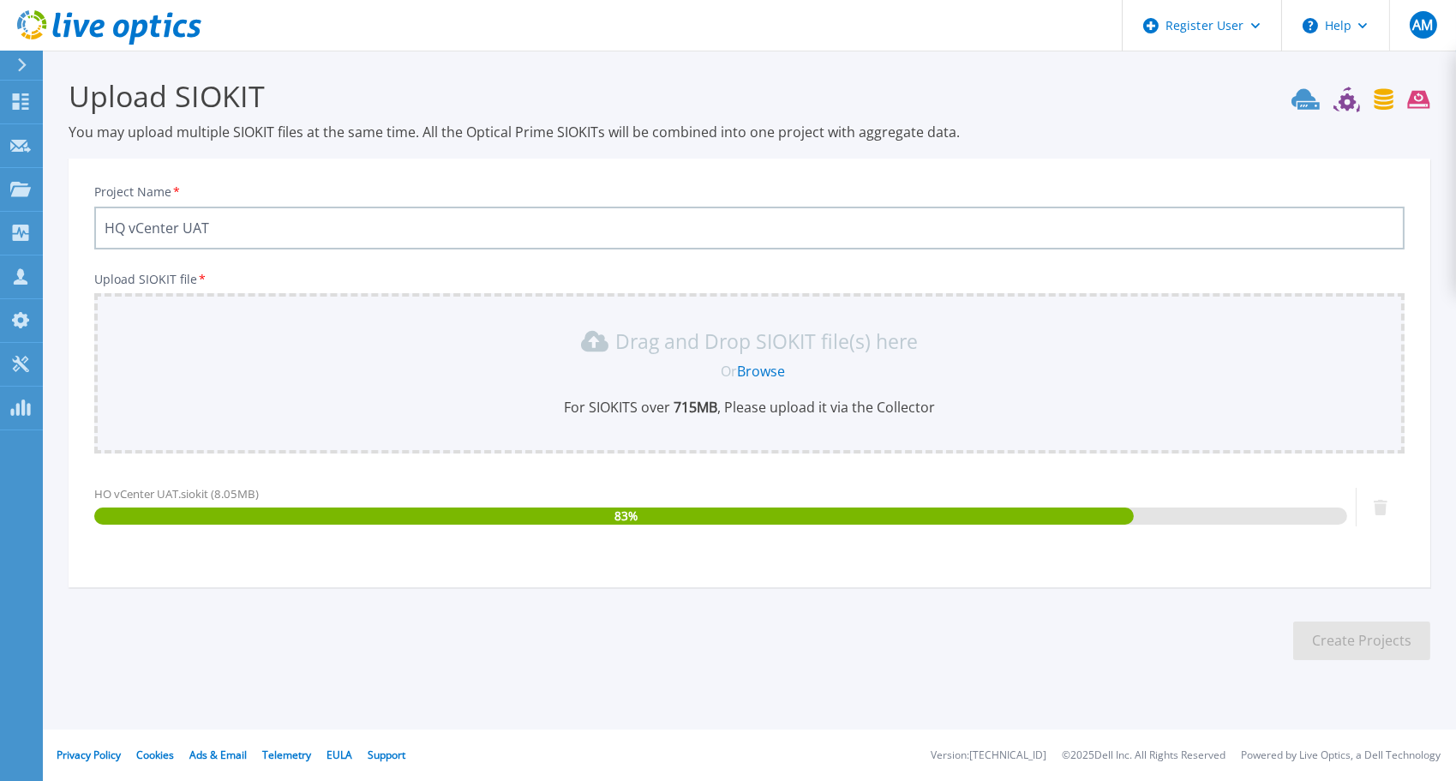
click at [269, 218] on input "HQ vCenter UAT" at bounding box center [749, 227] width 1310 height 43
drag, startPoint x: 254, startPoint y: 219, endPoint x: 36, endPoint y: 219, distance: 218.5
click at [36, 219] on div "Register User Help AM Dell User Alessandro Massi Alessandro.Massi@dell.com Dell…" at bounding box center [728, 390] width 1456 height 781
click at [336, 244] on input "Project Name *" at bounding box center [749, 227] width 1310 height 43
click at [278, 230] on input "Project Name *" at bounding box center [749, 227] width 1310 height 43
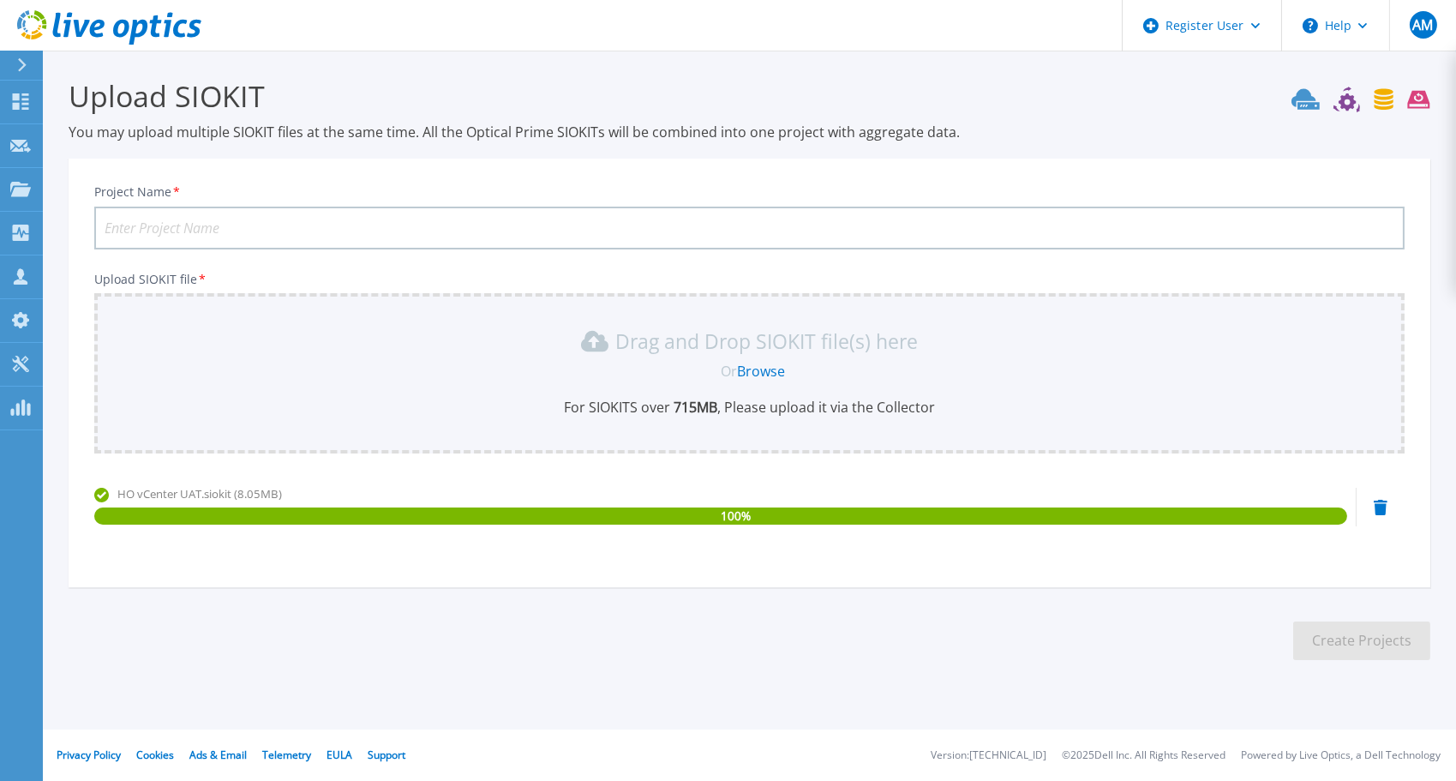
click at [261, 226] on input "Project Name *" at bounding box center [749, 227] width 1310 height 43
paste input "HQ vCenter UAT"
type input "SAIB - HQ vCenter UAT"
click at [1319, 645] on button "Create Projects" at bounding box center [1361, 640] width 137 height 39
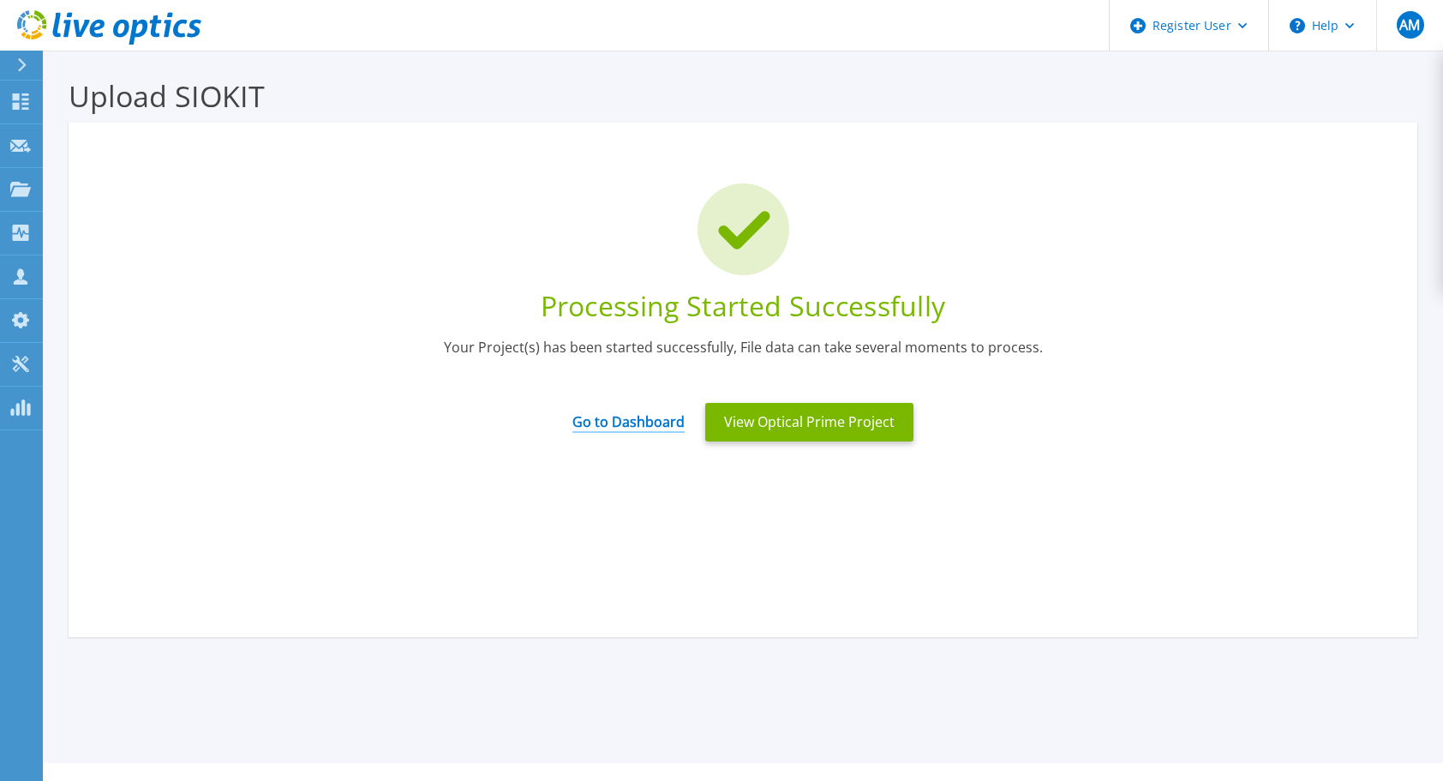
click at [658, 426] on link "Go to Dashboard" at bounding box center [628, 415] width 112 height 33
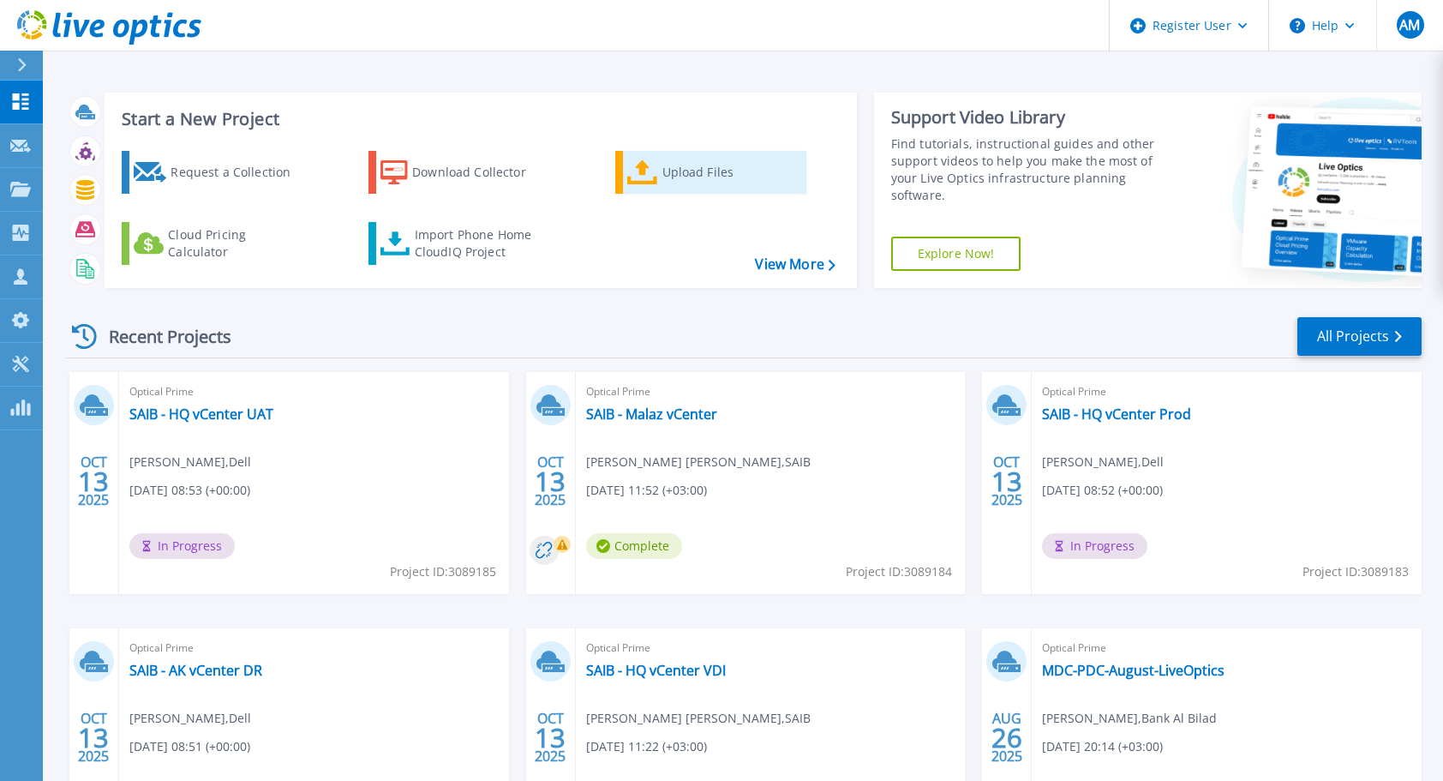
click at [726, 159] on div "Upload Files" at bounding box center [730, 172] width 137 height 34
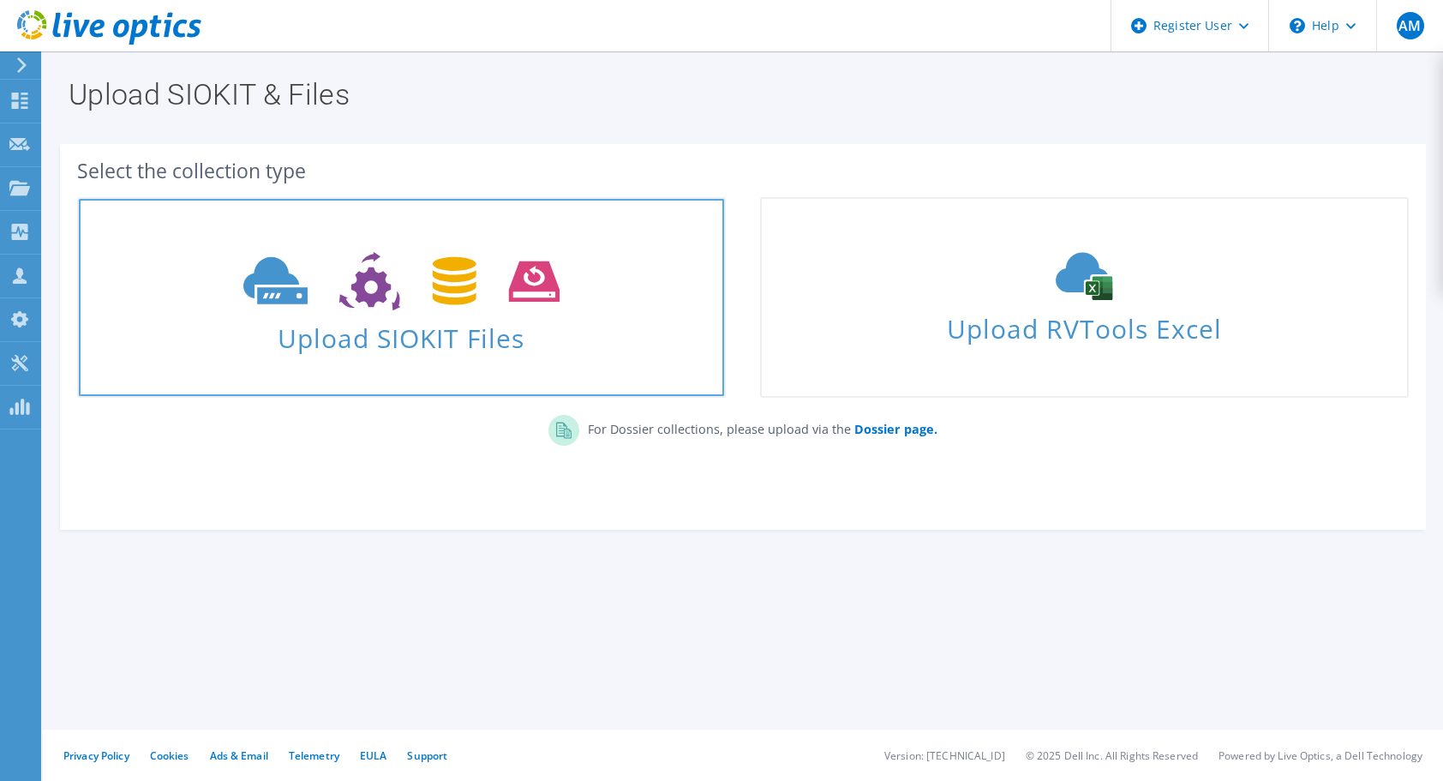
click at [416, 274] on icon at bounding box center [401, 281] width 316 height 59
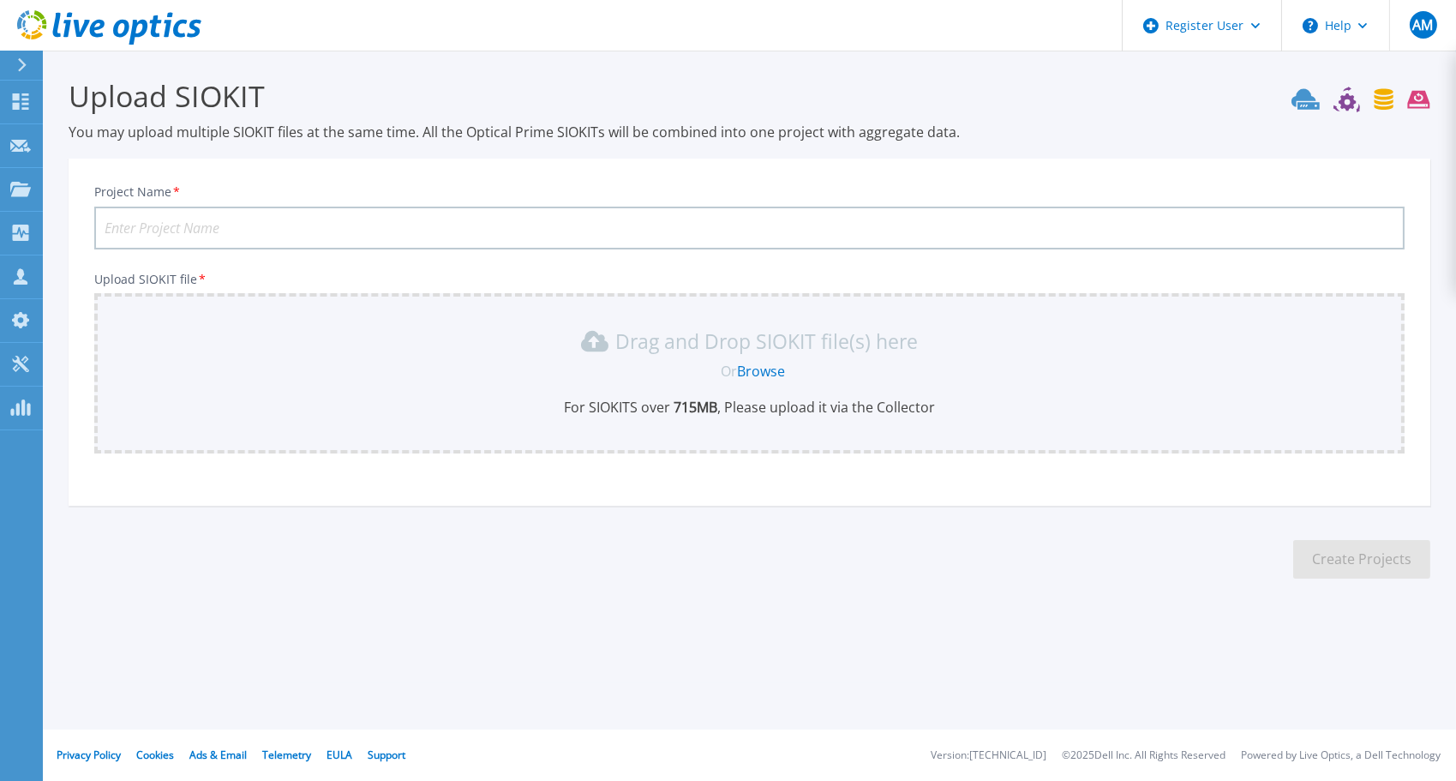
click at [779, 376] on link "Browse" at bounding box center [761, 371] width 48 height 19
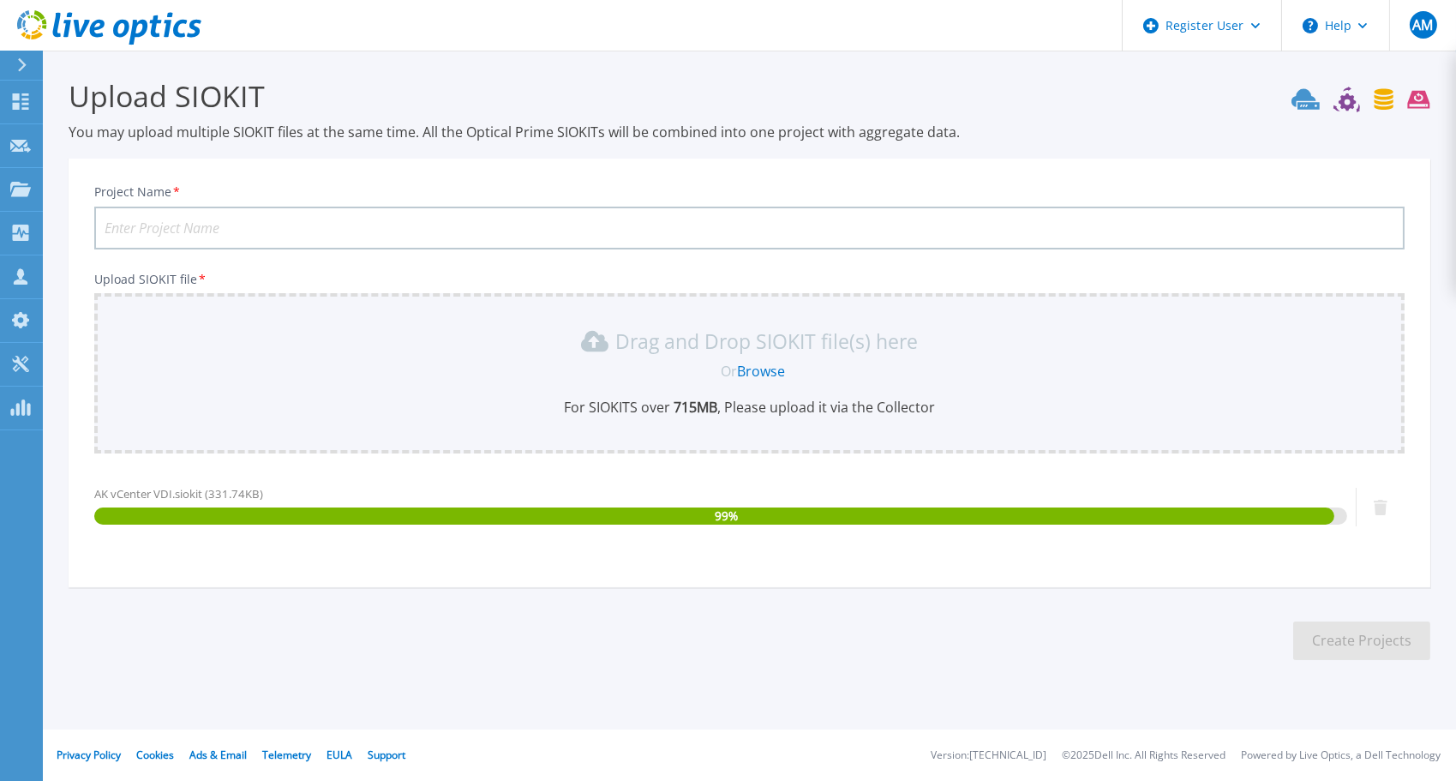
click at [305, 228] on input "Project Name *" at bounding box center [749, 227] width 1310 height 43
paste input "AK vCenter VDI"
type input "SAIB - AK vCenter VDI"
click at [1296, 624] on section "Upload SIOKIT You may upload multiple SIOKIT files at the same time. All the Op…" at bounding box center [749, 375] width 1413 height 648
drag, startPoint x: 1296, startPoint y: 624, endPoint x: 1322, endPoint y: 635, distance: 28.8
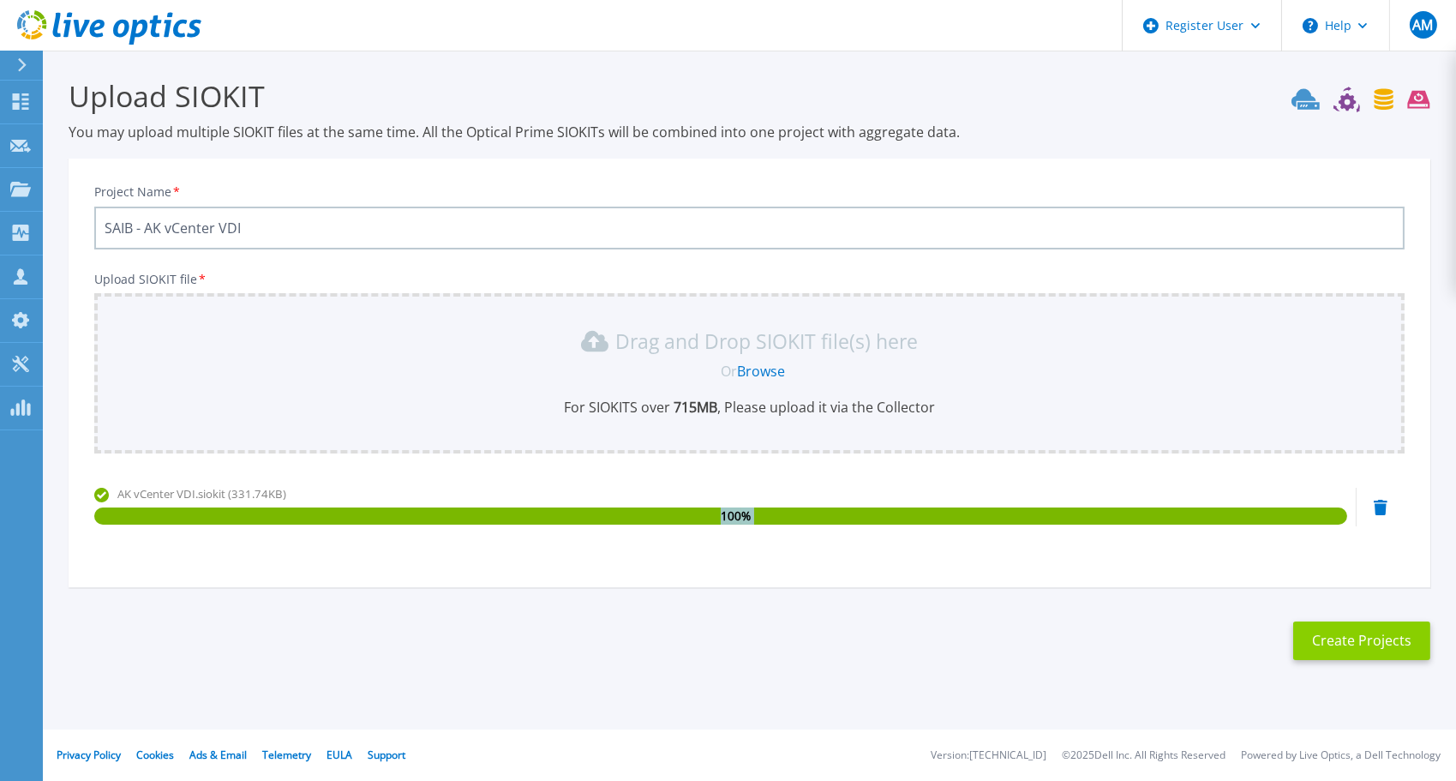
click at [1322, 635] on button "Create Projects" at bounding box center [1361, 640] width 137 height 39
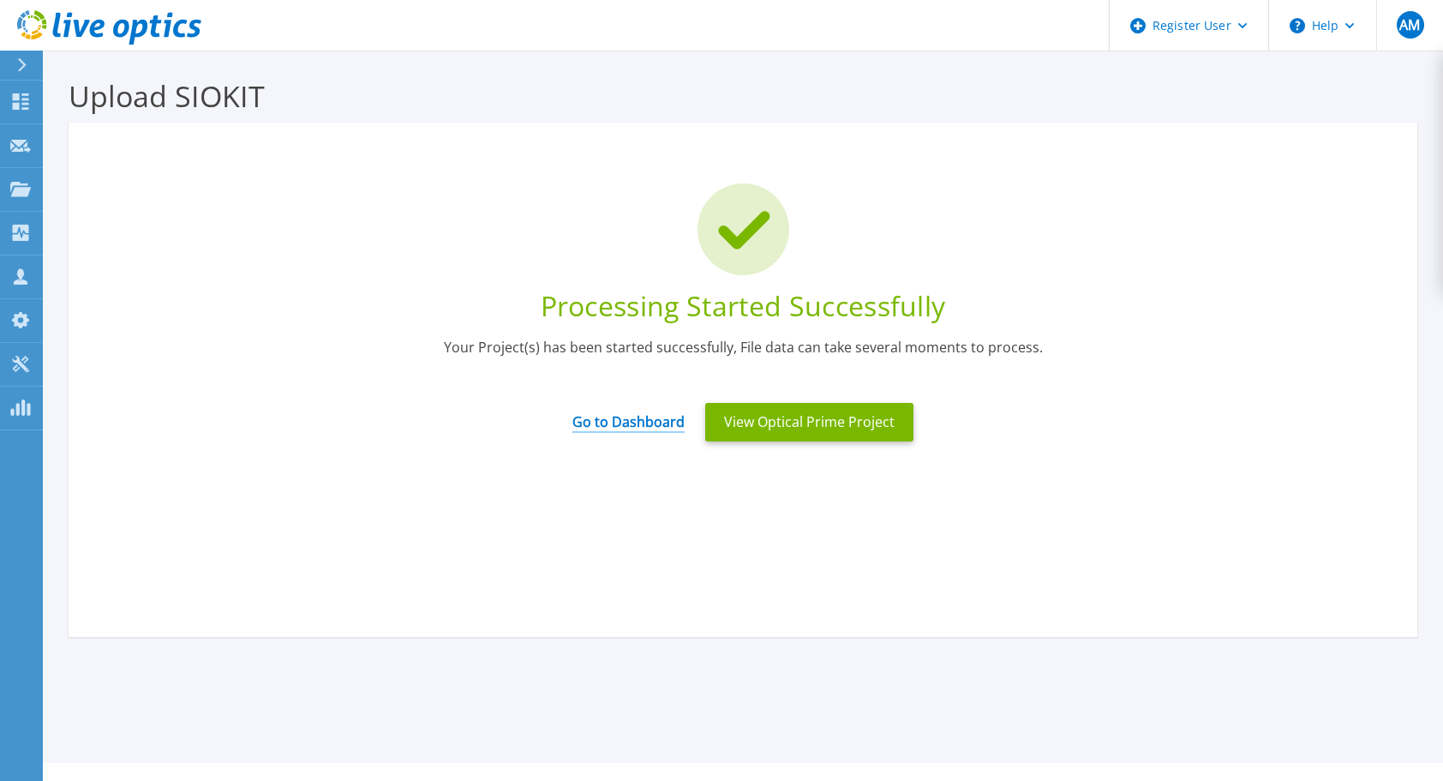
click at [616, 422] on link "Go to Dashboard" at bounding box center [628, 415] width 112 height 33
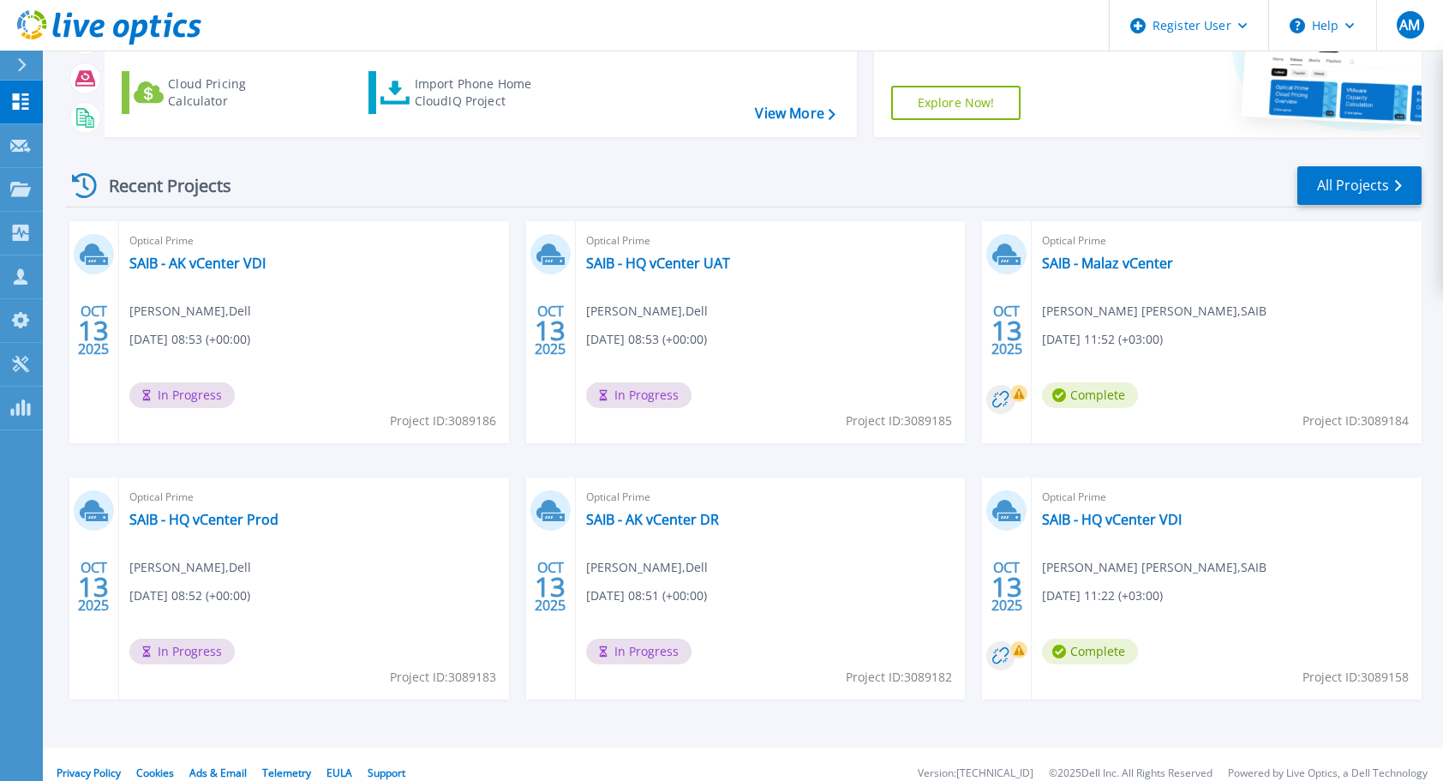
scroll to position [169, 0]
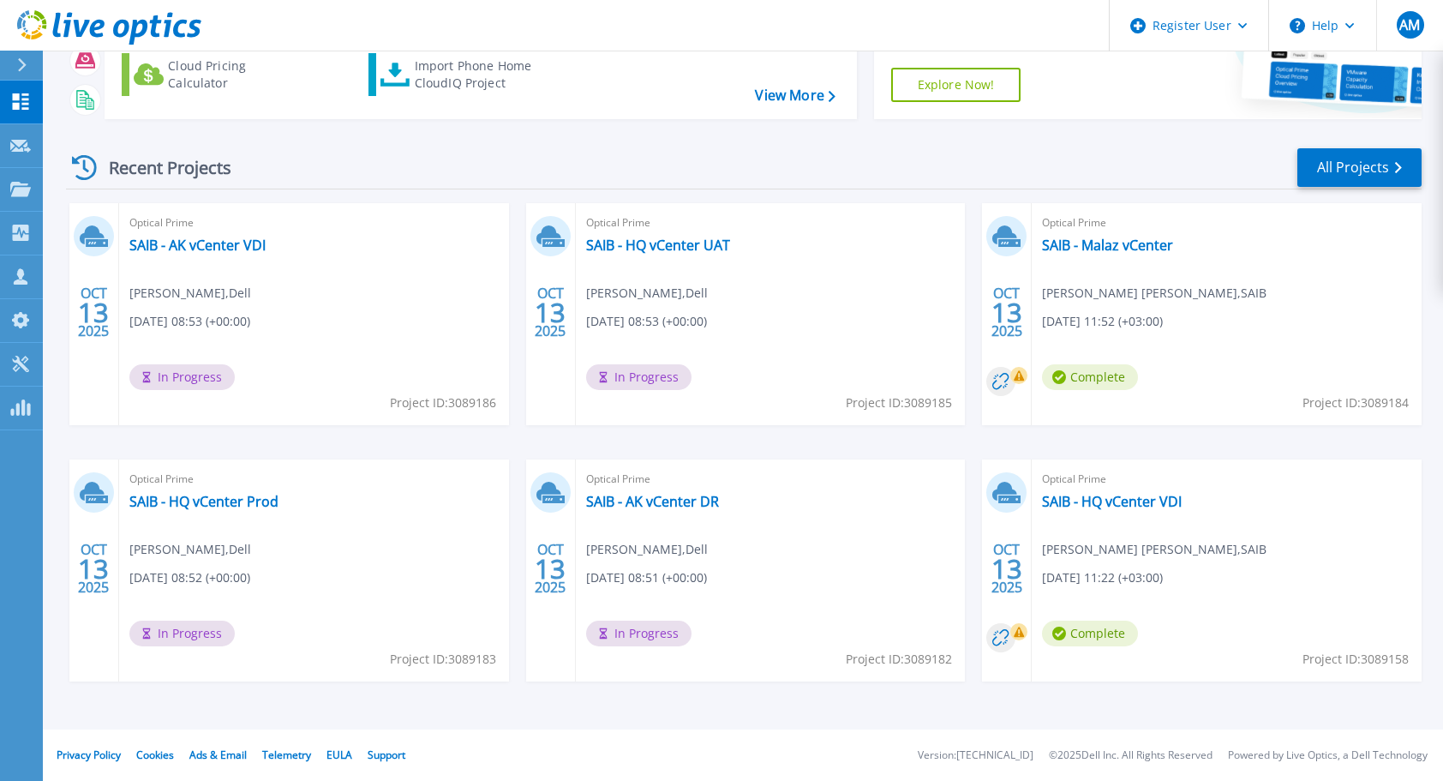
click at [692, 171] on div "Recent Projects All Projects" at bounding box center [744, 168] width 1356 height 43
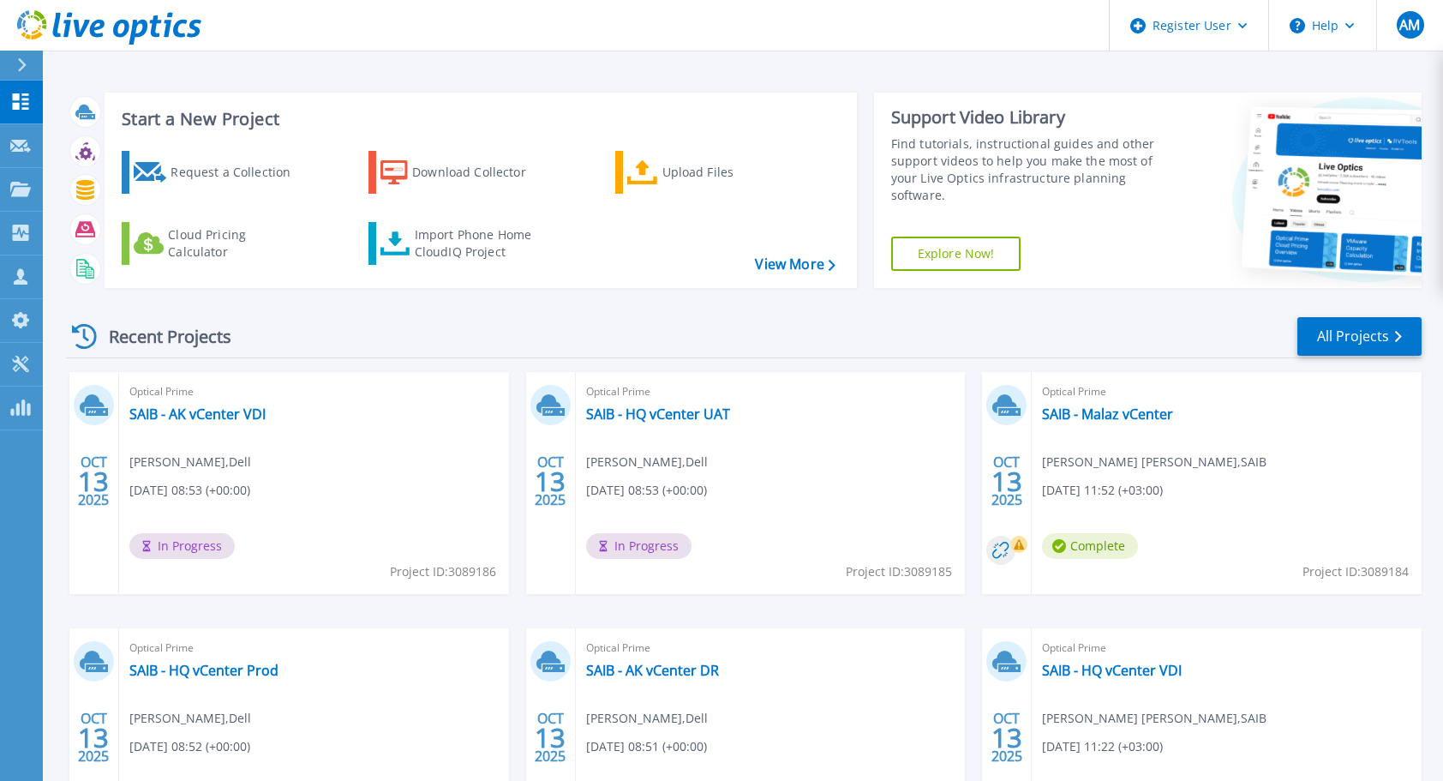
scroll to position [0, 0]
click at [33, 71] on div at bounding box center [28, 65] width 27 height 29
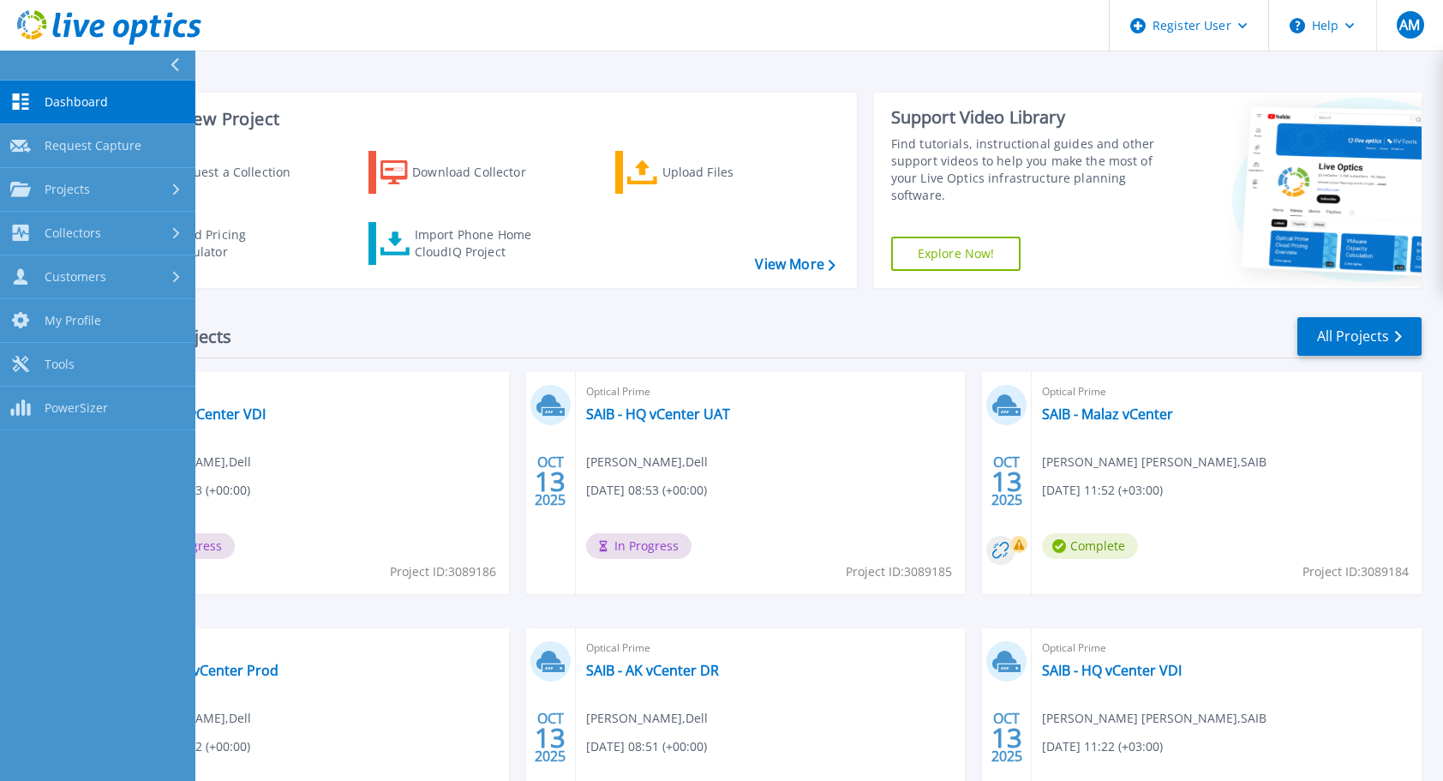
click at [171, 64] on icon at bounding box center [175, 65] width 9 height 14
